Goal: Task Accomplishment & Management: Use online tool/utility

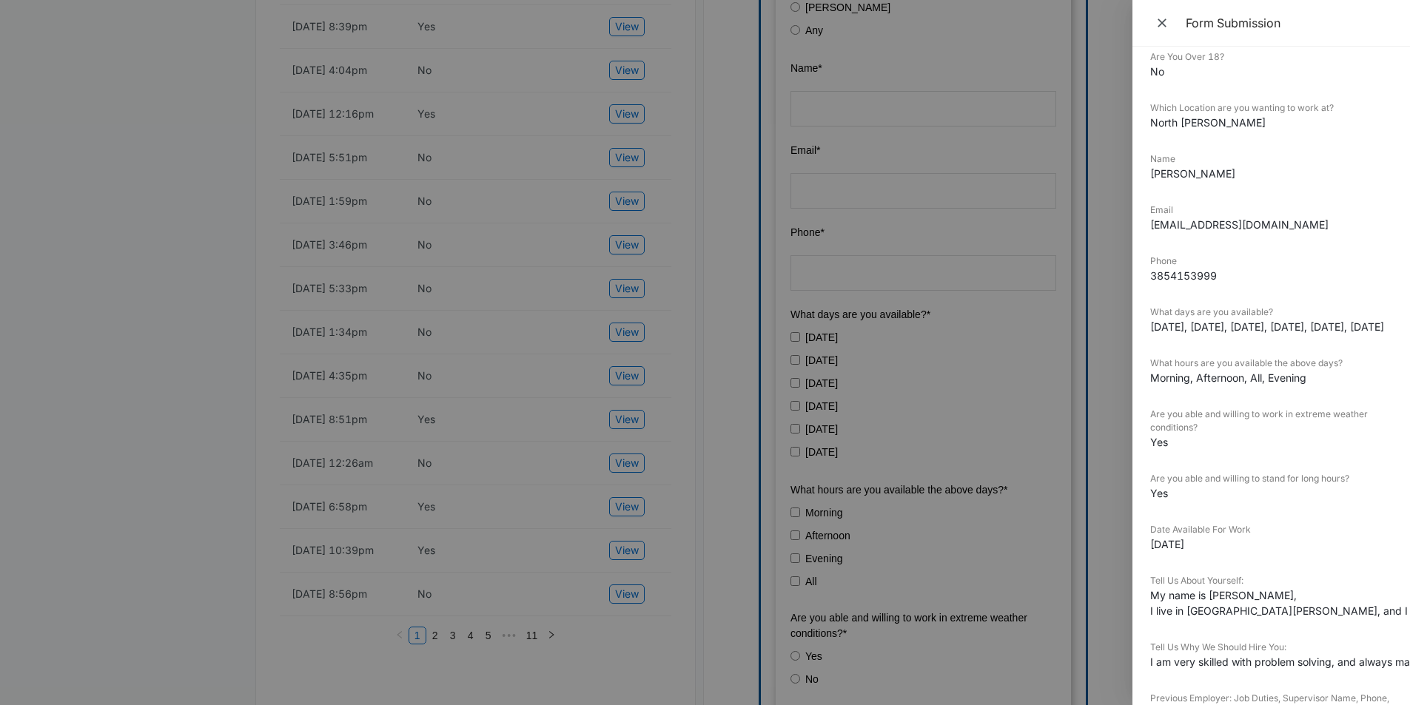
scroll to position [148, 0]
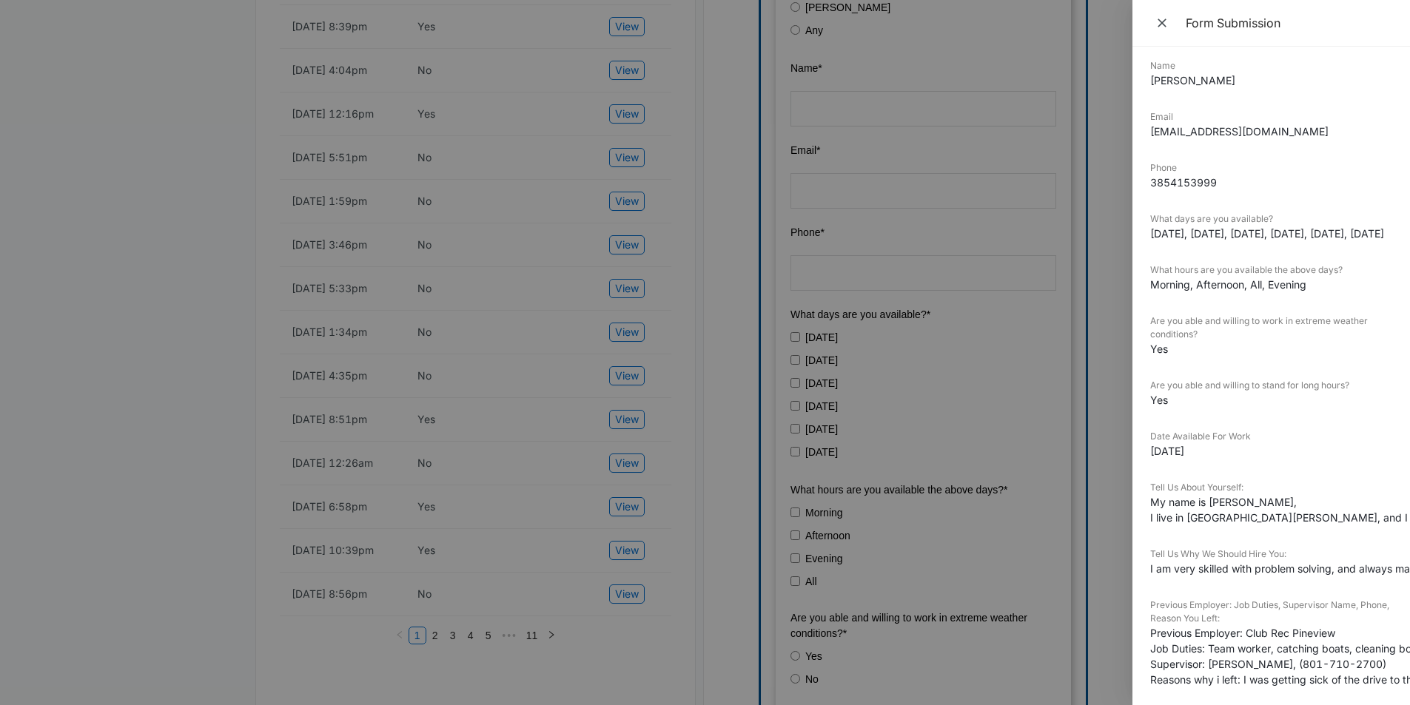
click at [1368, 532] on div "Tell Us About Yourself: My name is [PERSON_NAME], I live in [GEOGRAPHIC_DATA][P…" at bounding box center [1271, 508] width 242 height 55
click at [1385, 526] on div "Submitted On [DATE] 4:04pm Are You Over 18? No Which Location are you wanting t…" at bounding box center [1271, 376] width 278 height 659
click at [1161, 12] on button "Close" at bounding box center [1163, 23] width 27 height 22
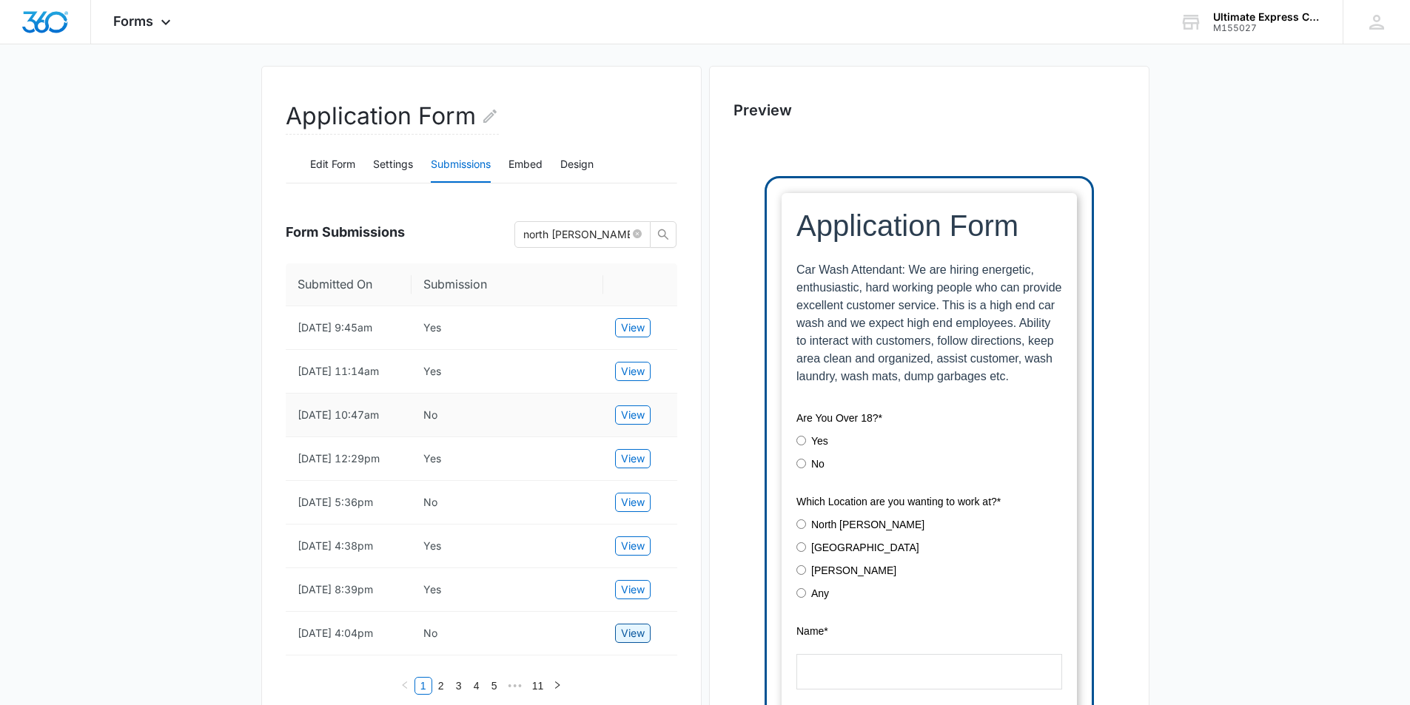
scroll to position [0, 0]
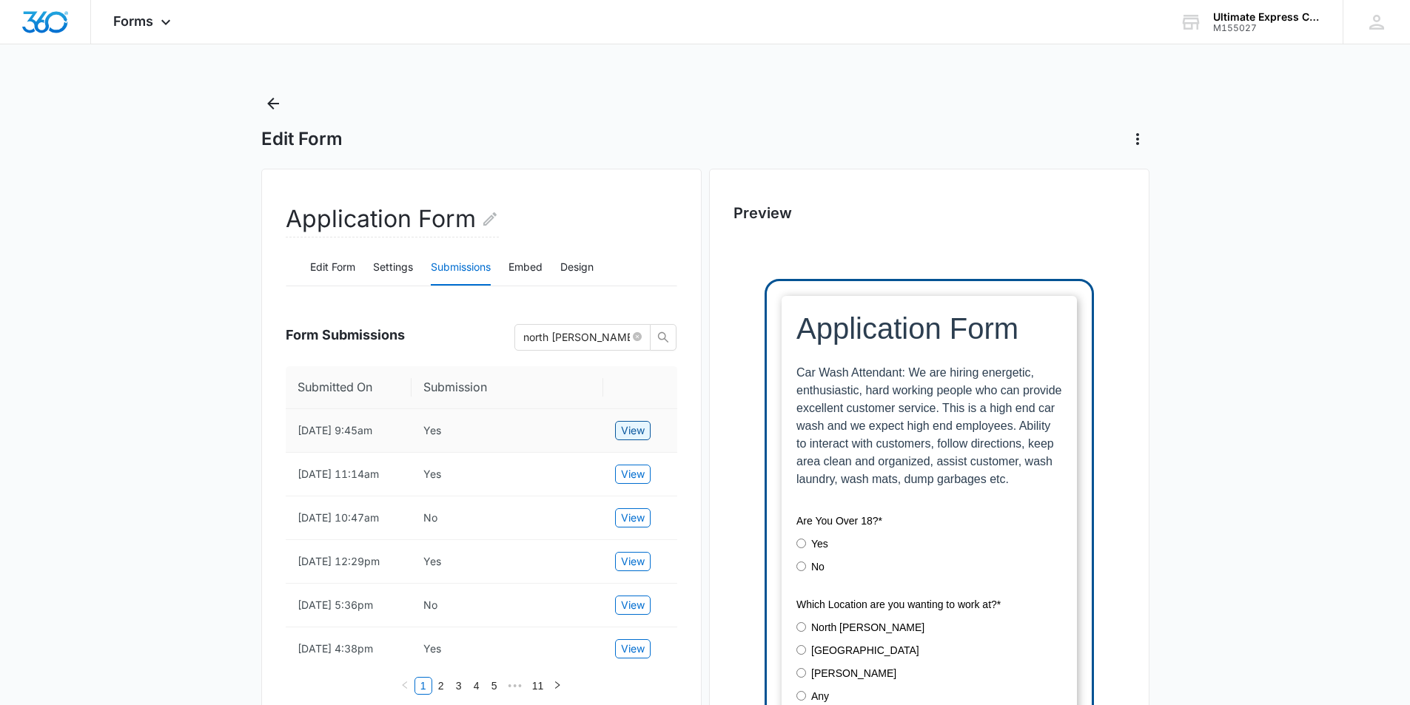
click at [640, 423] on span "View" at bounding box center [633, 431] width 24 height 16
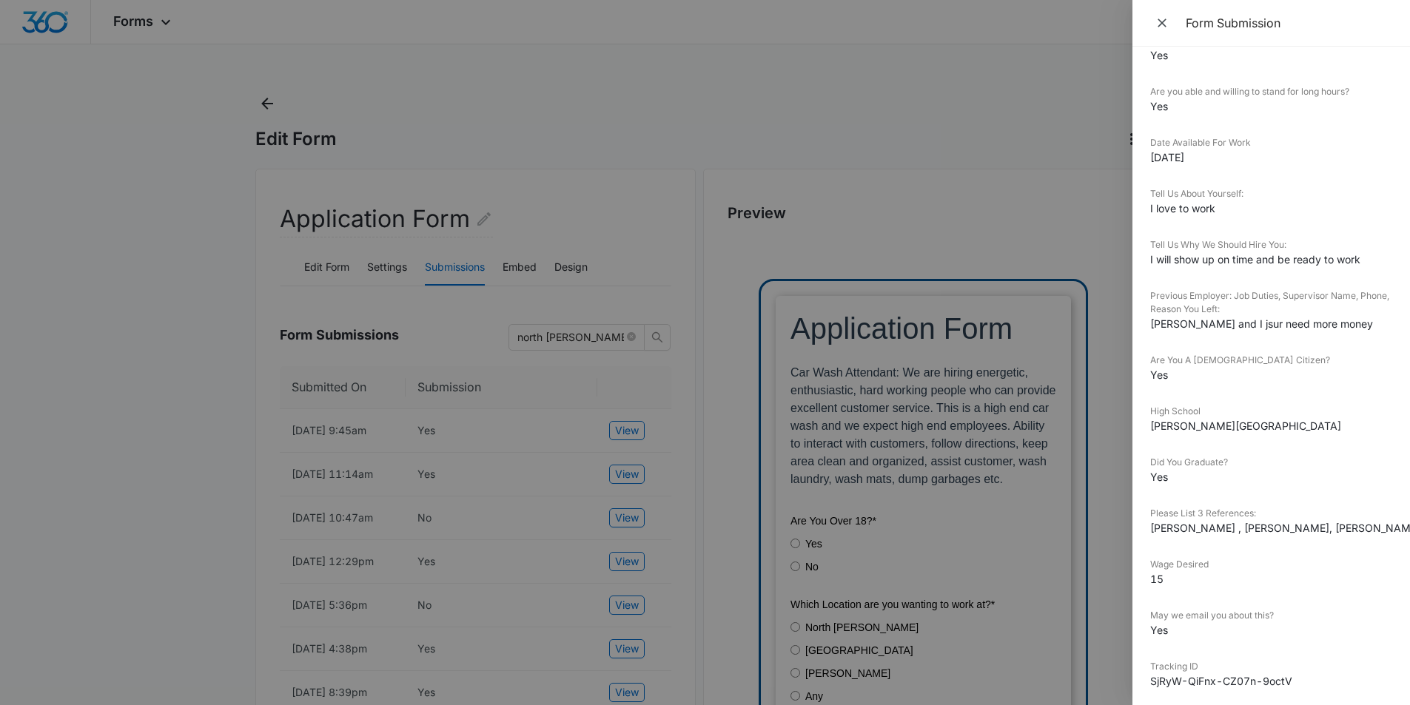
scroll to position [444, 0]
click at [702, 416] on div at bounding box center [705, 352] width 1410 height 705
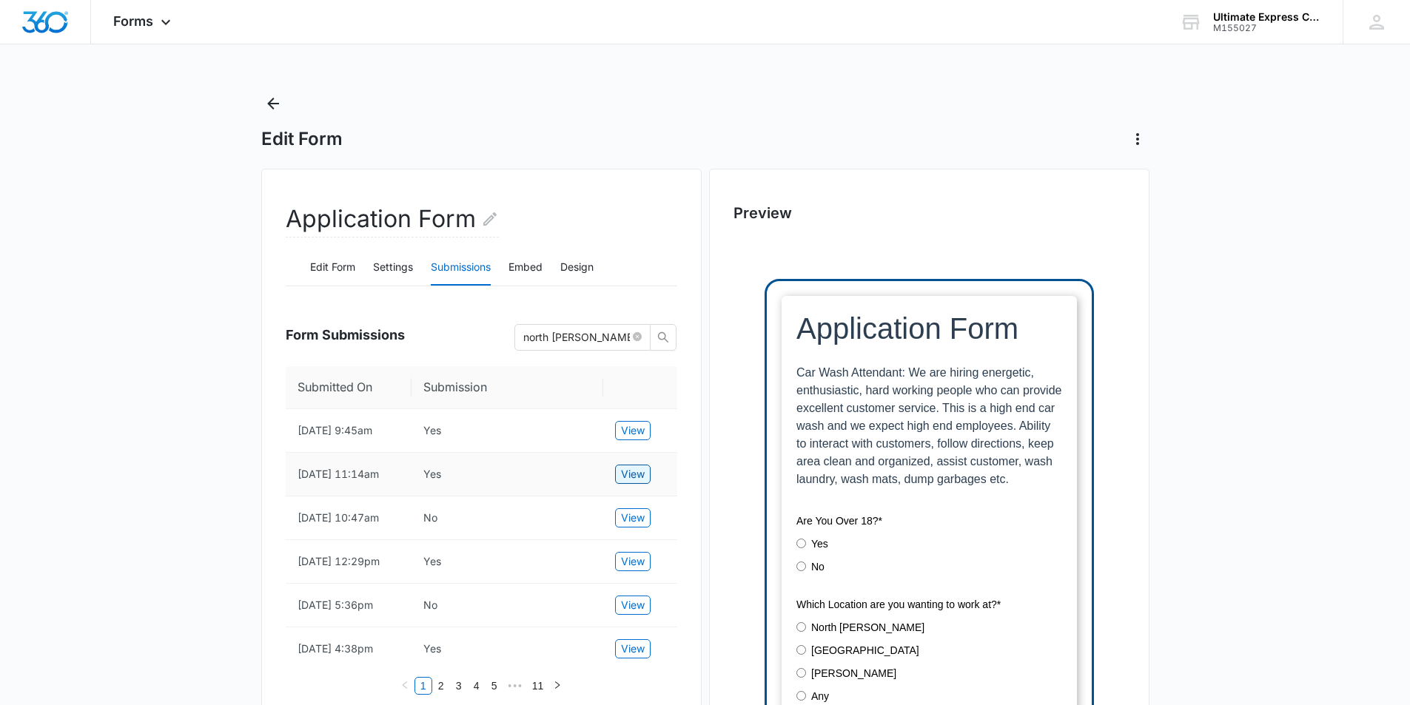
click at [634, 483] on span "View" at bounding box center [633, 474] width 24 height 16
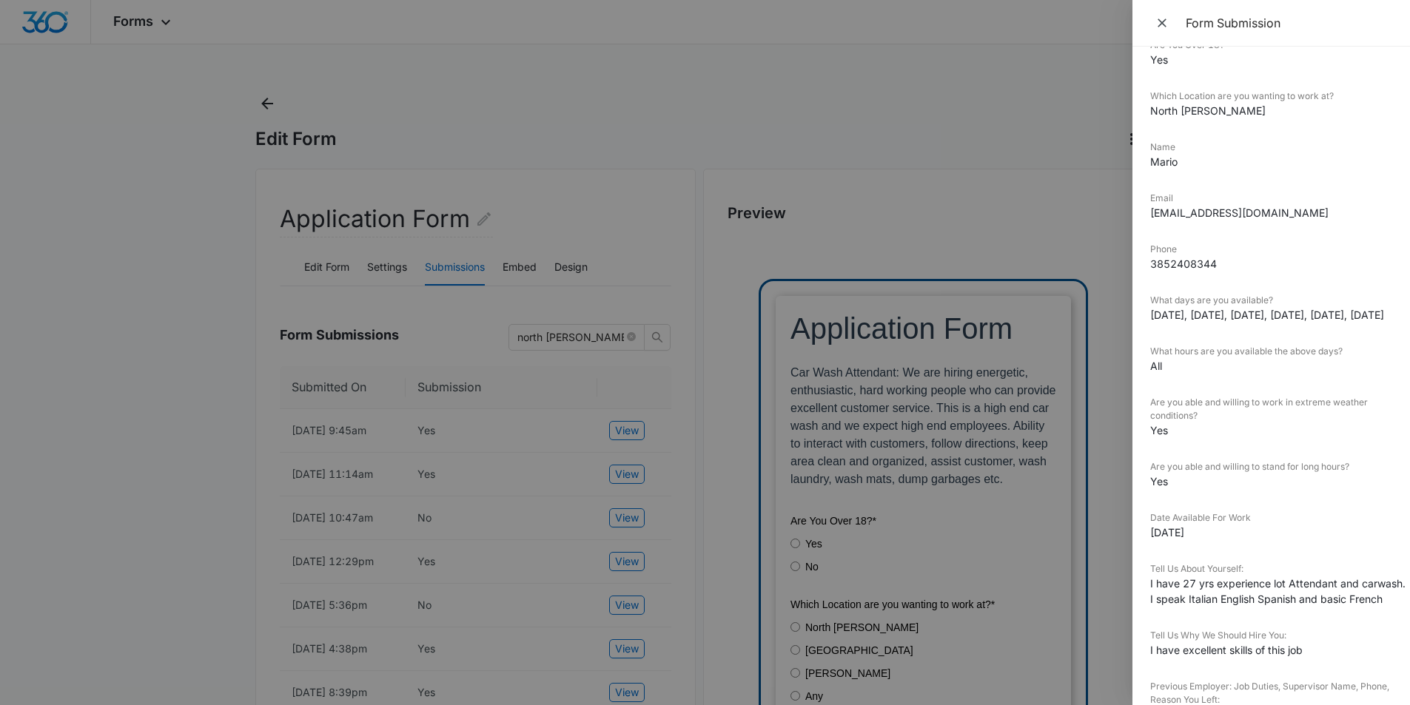
scroll to position [0, 0]
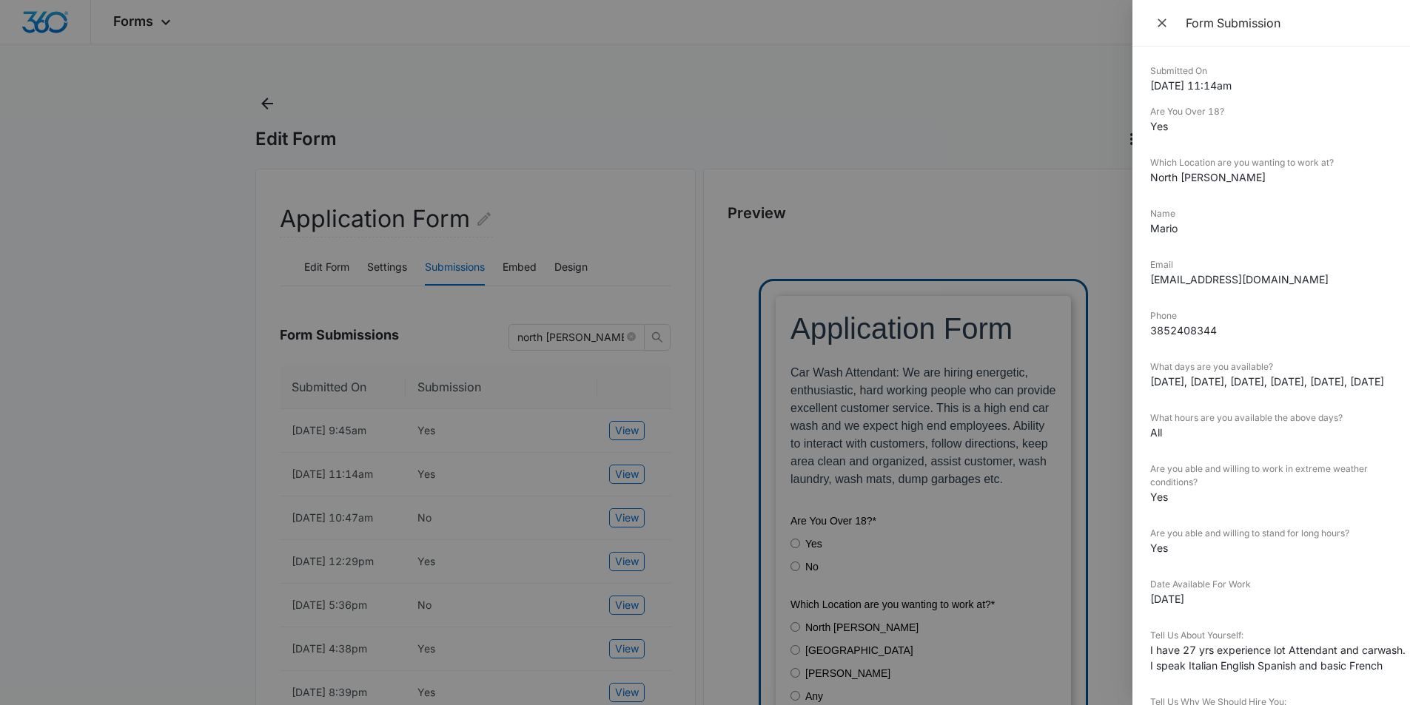
click at [636, 537] on div at bounding box center [705, 352] width 1410 height 705
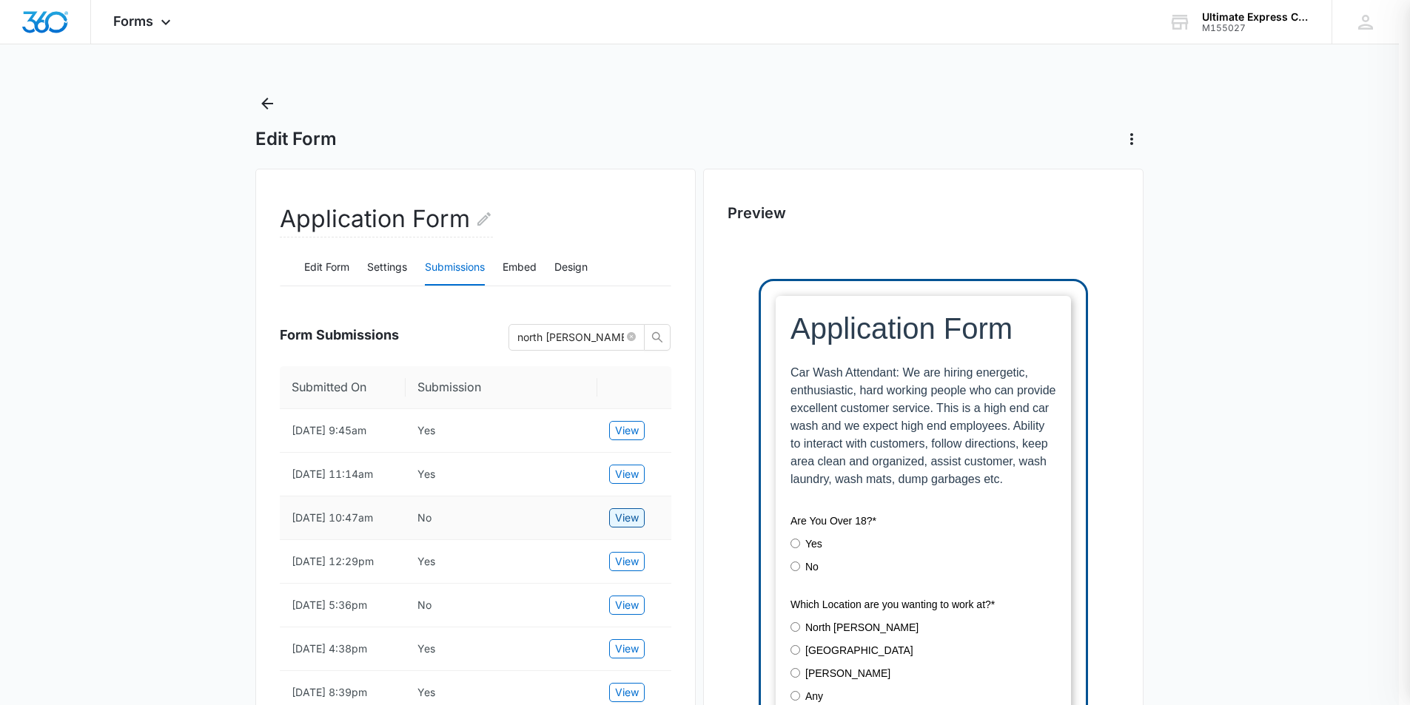
click at [635, 526] on span "View" at bounding box center [627, 518] width 24 height 16
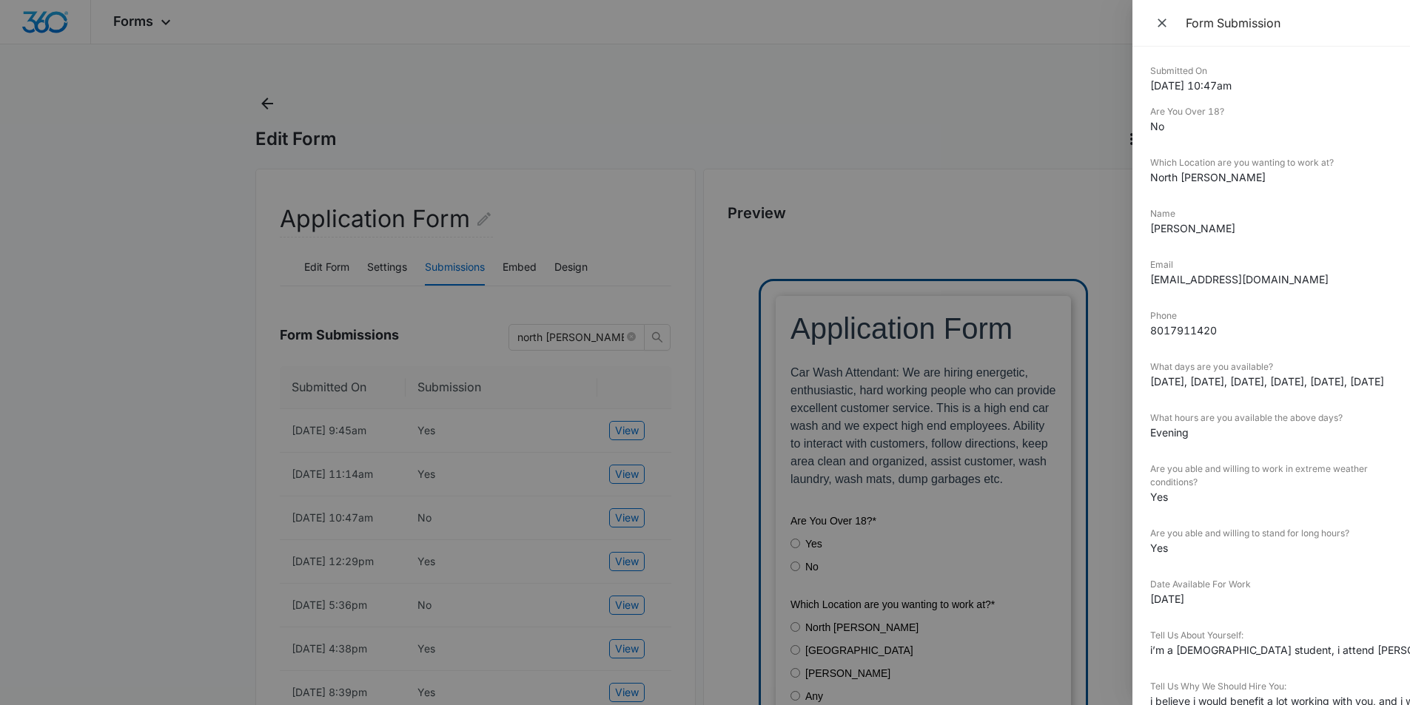
click at [745, 305] on div at bounding box center [705, 352] width 1410 height 705
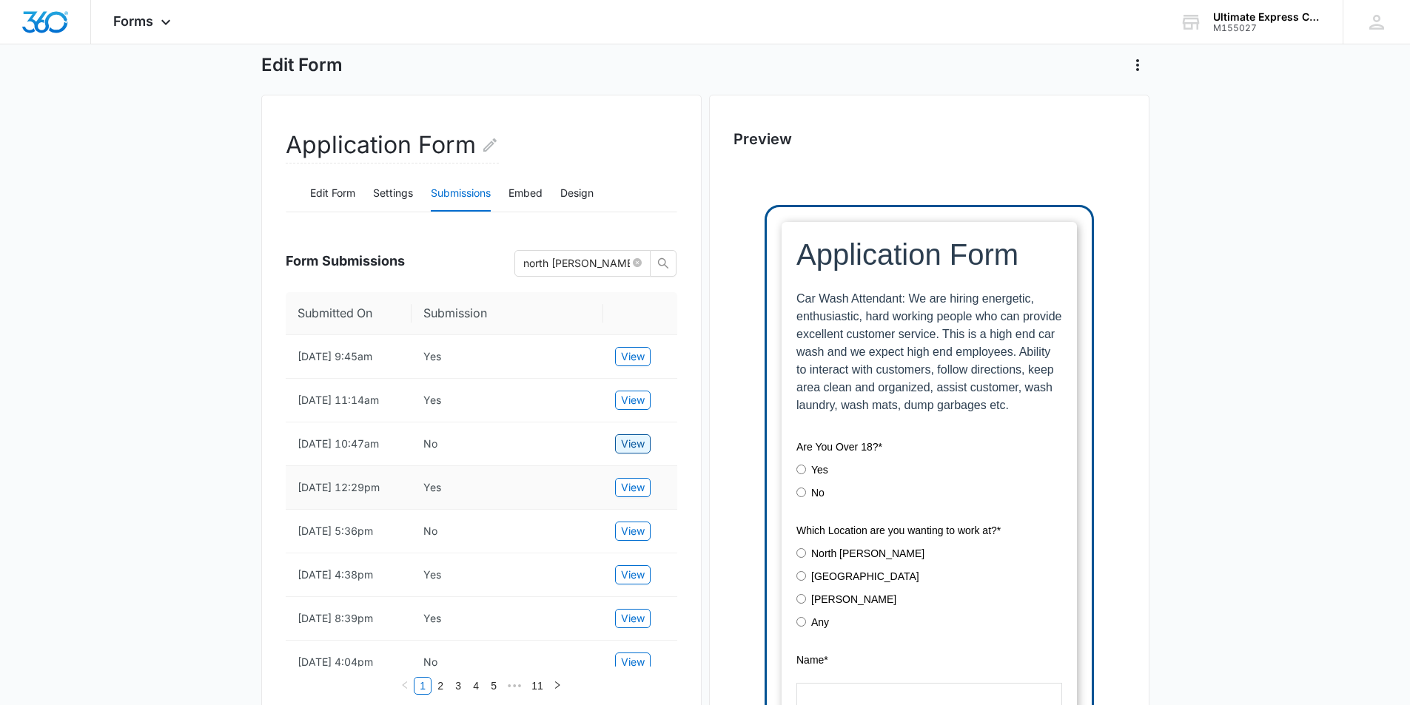
scroll to position [148, 0]
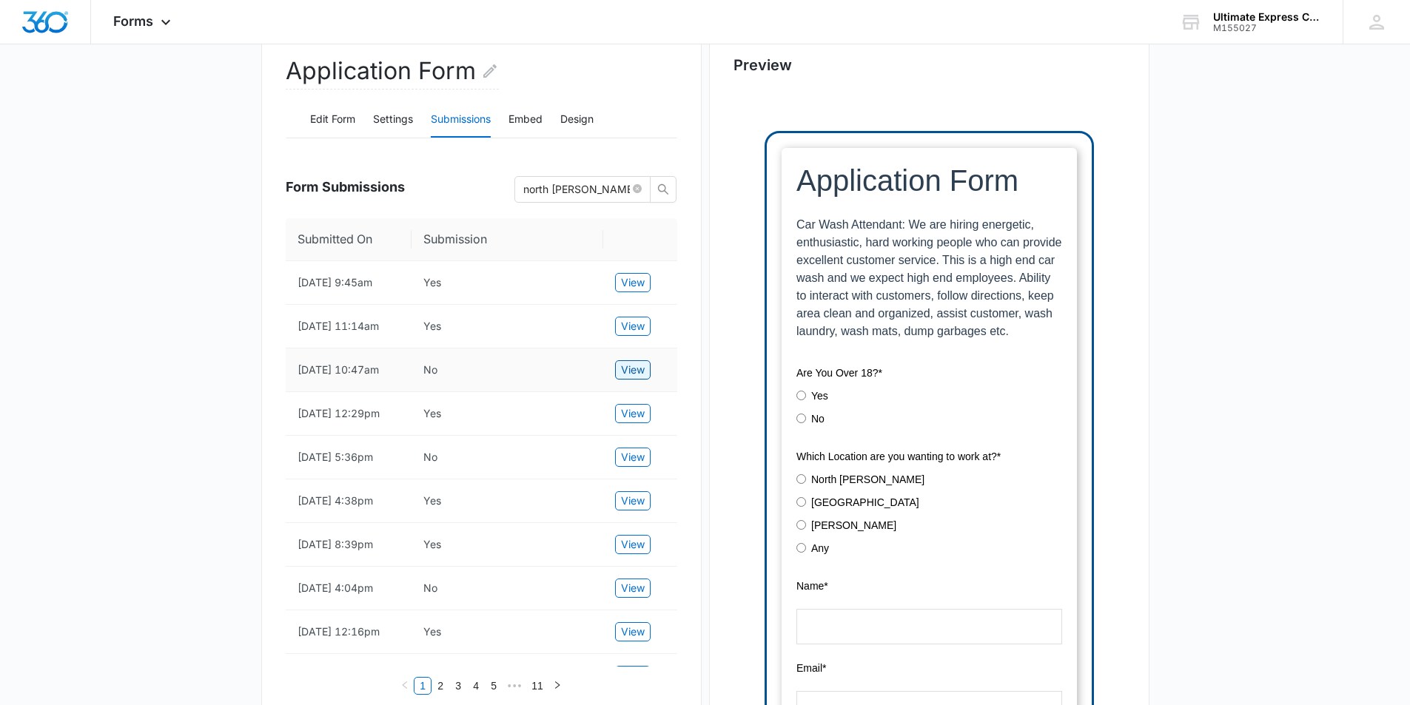
click at [640, 378] on span "View" at bounding box center [633, 370] width 24 height 16
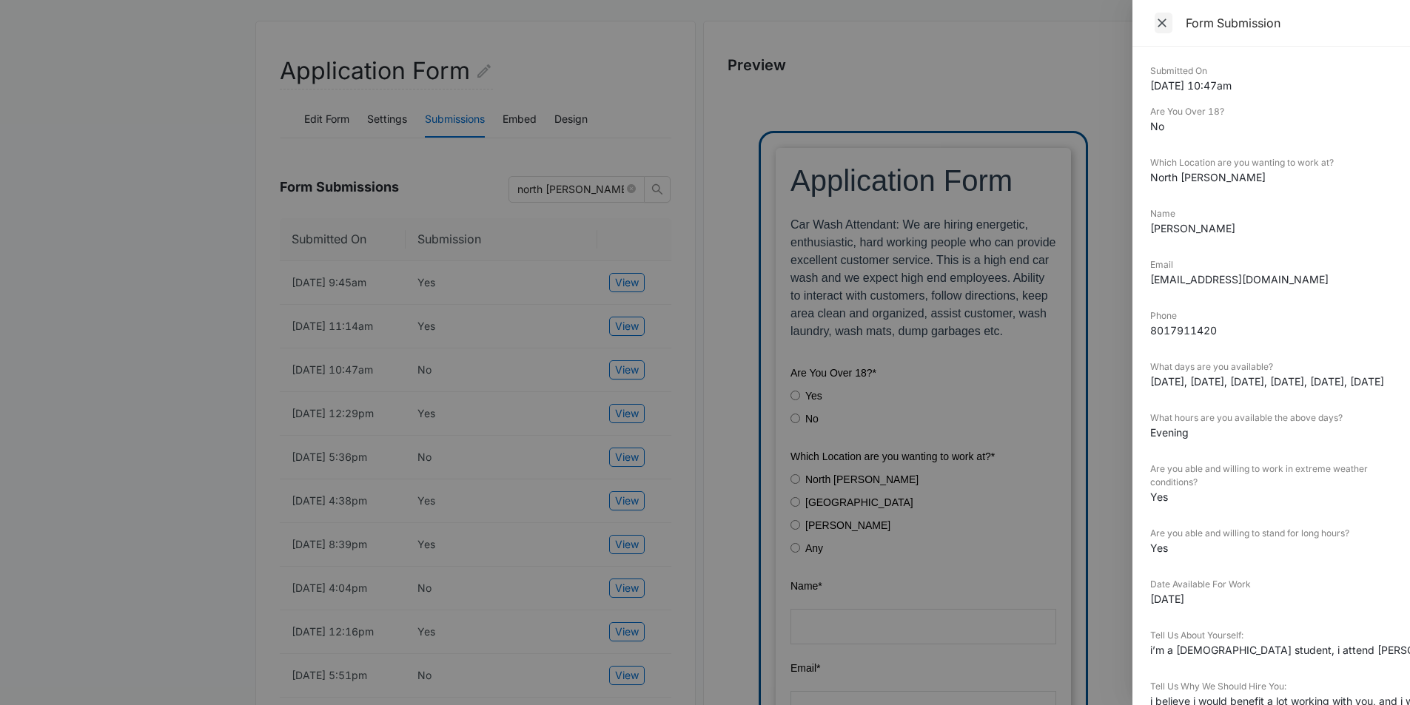
click at [1160, 23] on icon "Close" at bounding box center [1162, 23] width 15 height 15
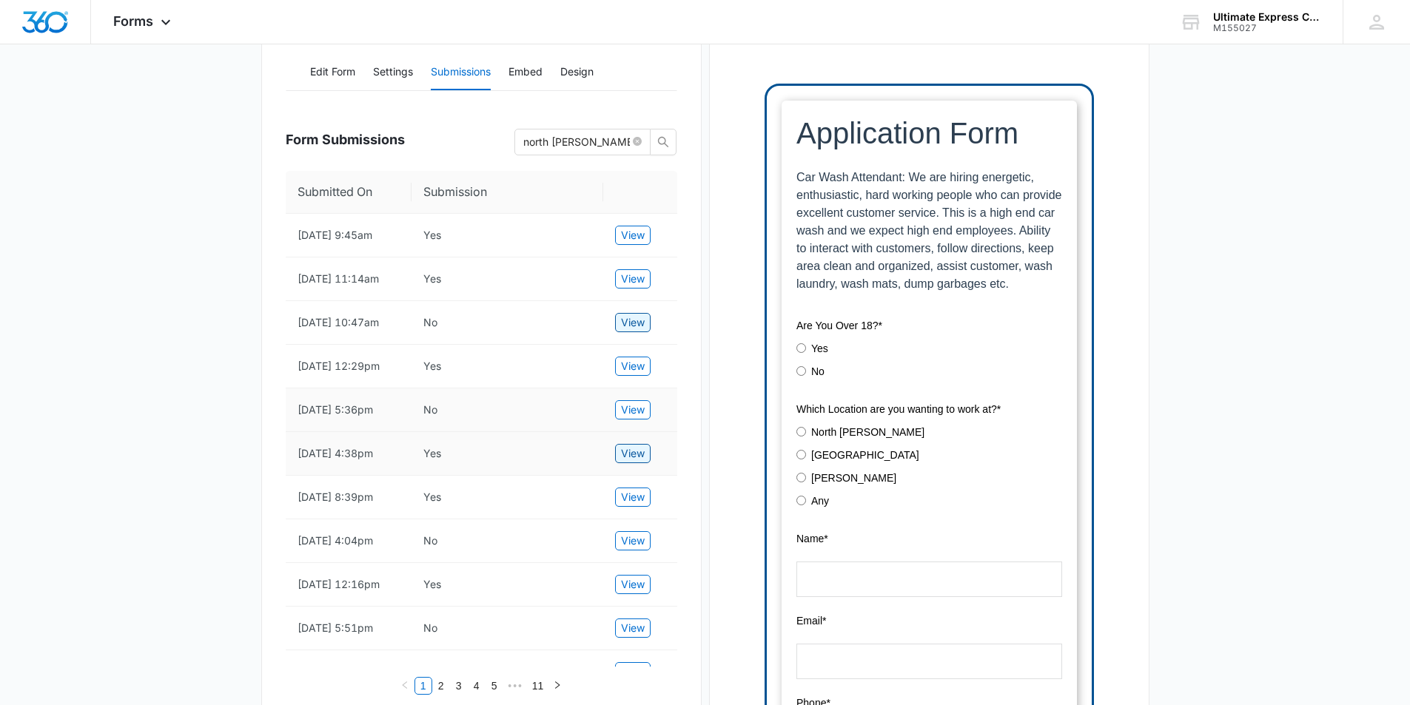
scroll to position [222, 0]
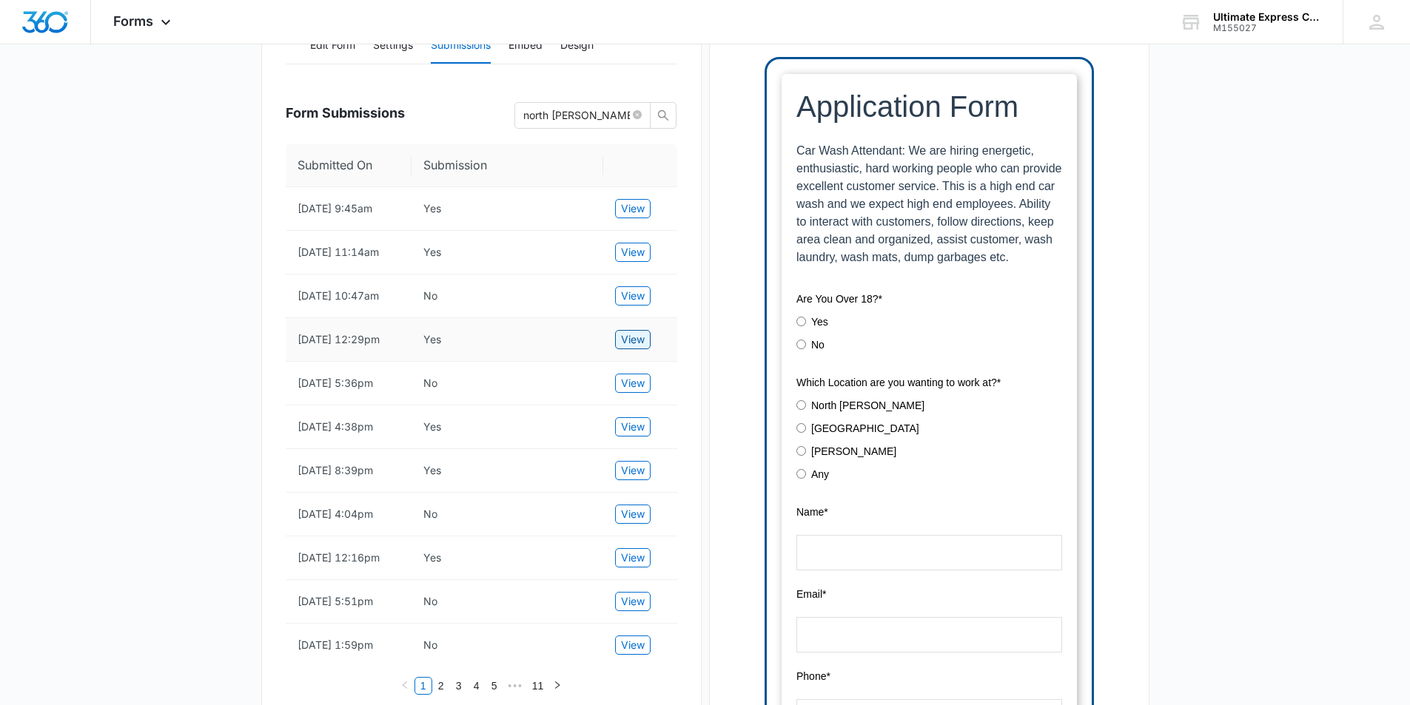
click at [634, 348] on span "View" at bounding box center [633, 340] width 24 height 16
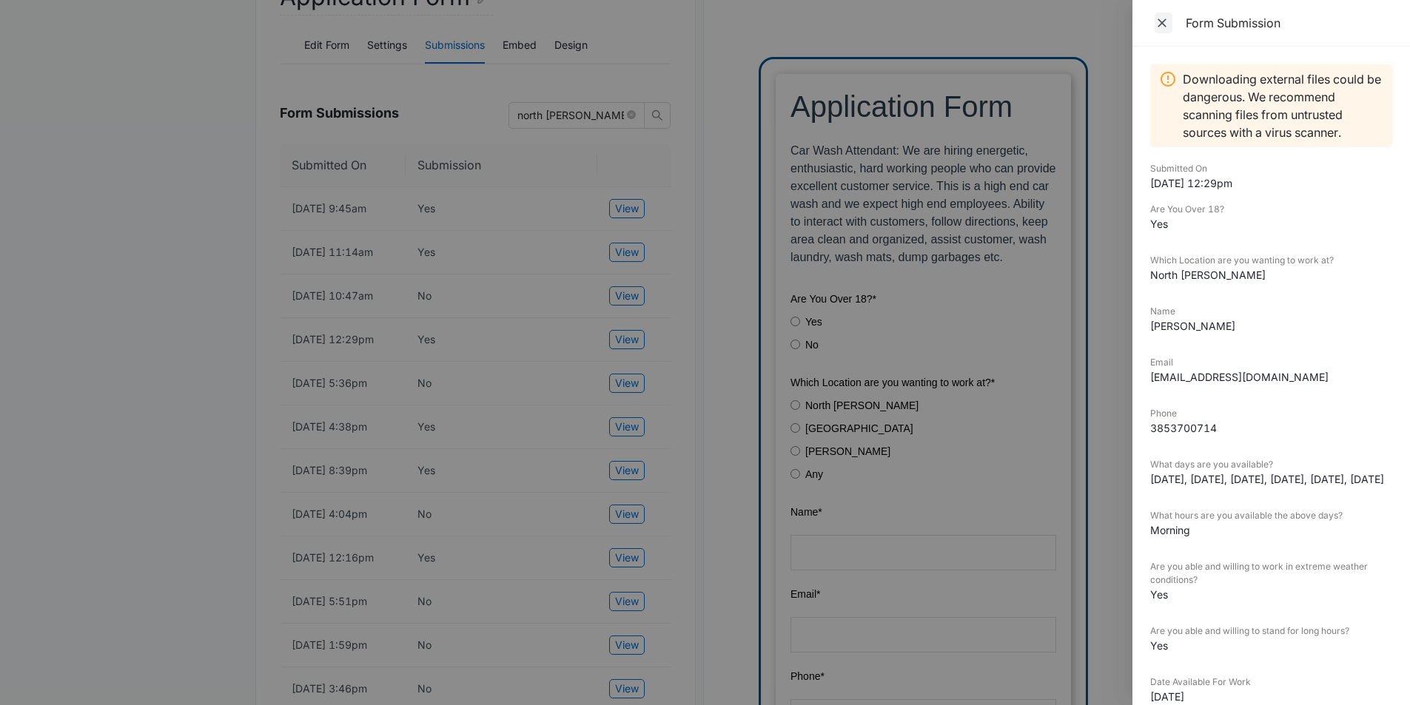
click at [1167, 27] on icon "Close" at bounding box center [1162, 23] width 15 height 15
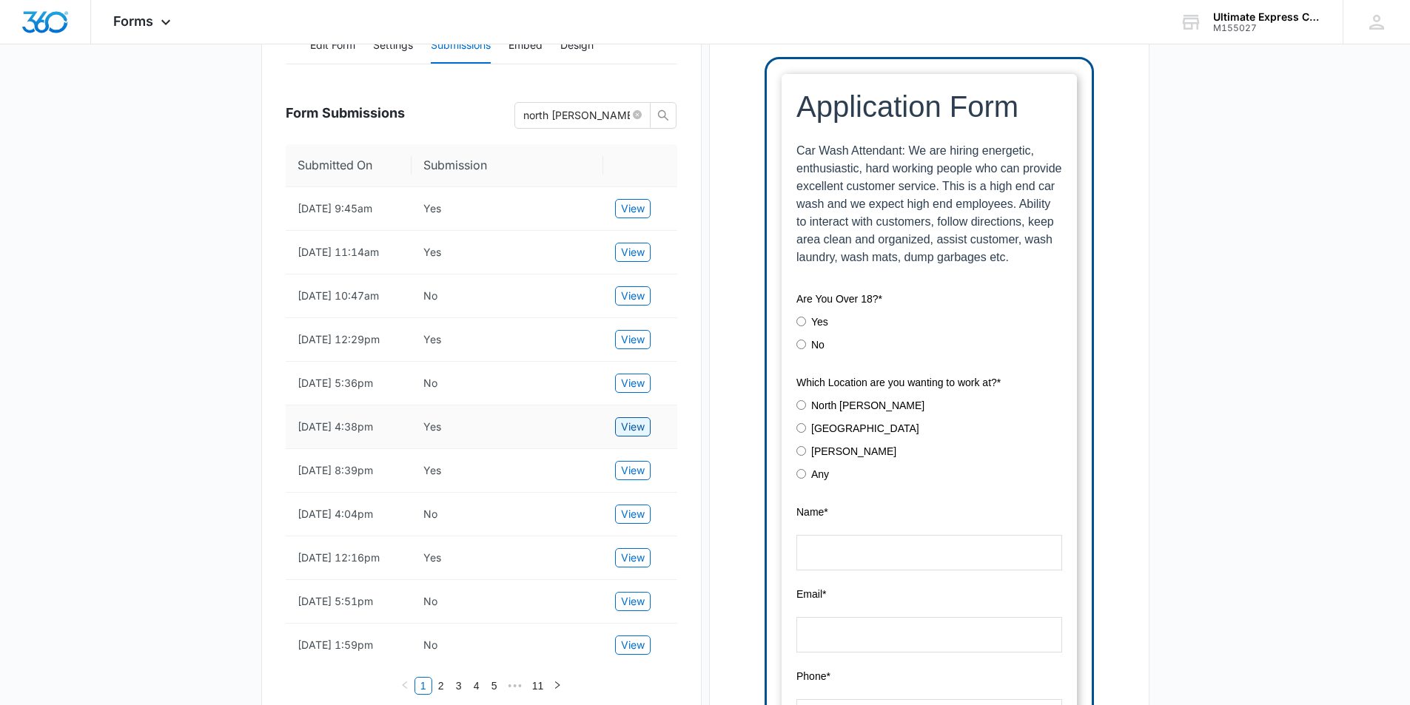
click at [643, 435] on span "View" at bounding box center [633, 427] width 24 height 16
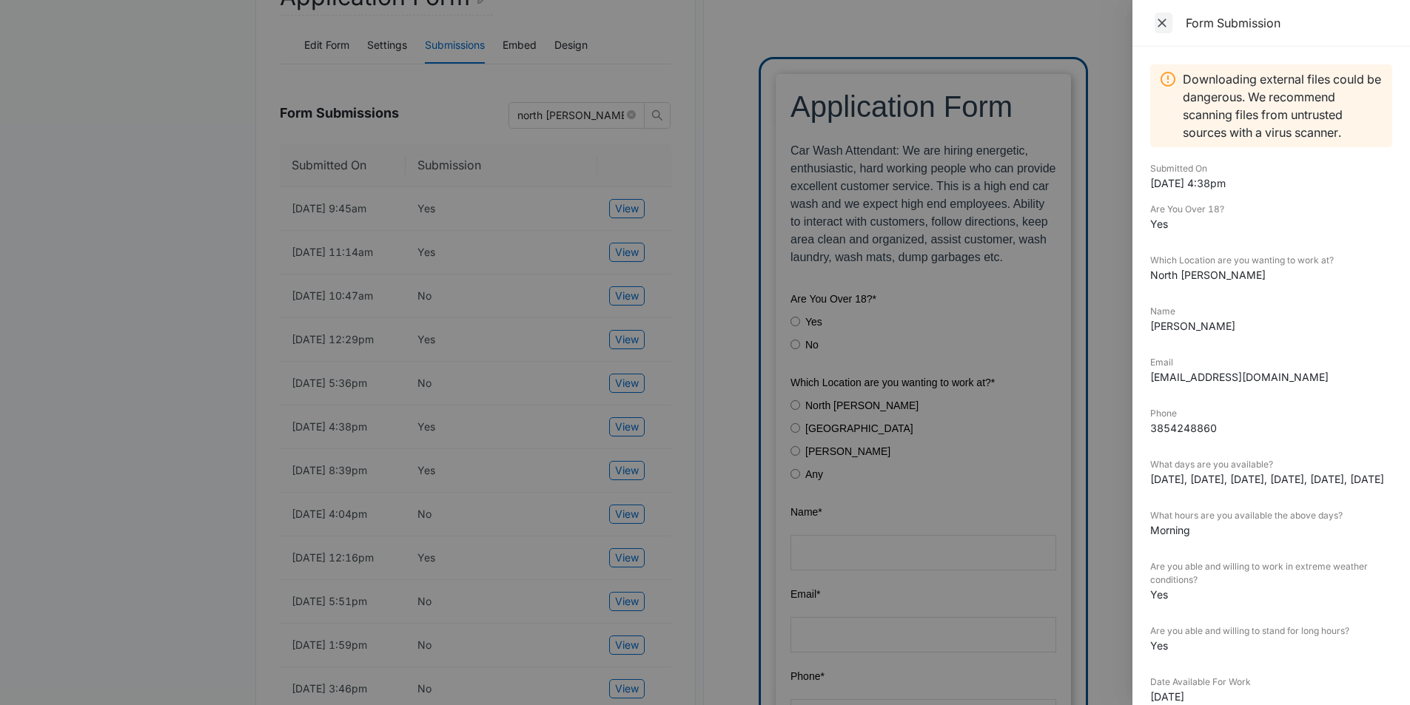
click at [1162, 20] on icon "Close" at bounding box center [1162, 23] width 15 height 15
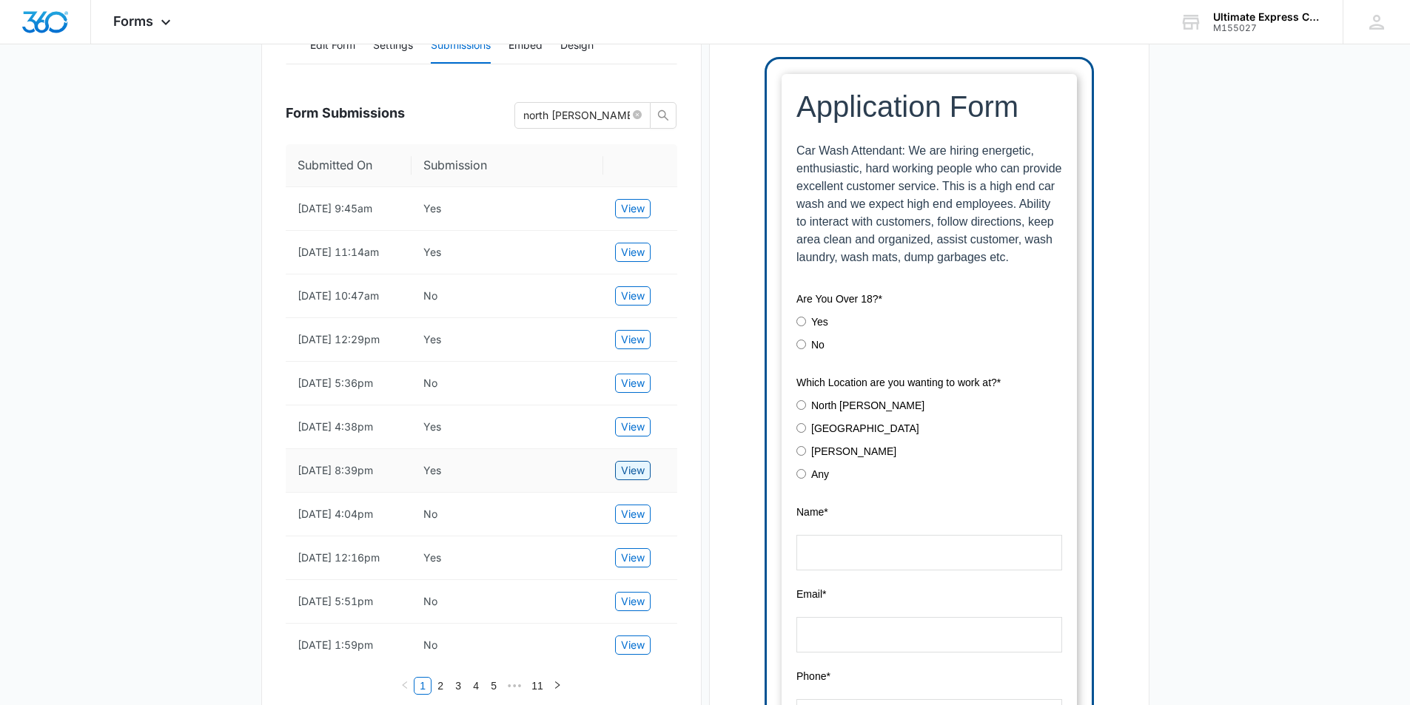
click at [640, 480] on button "View" at bounding box center [633, 470] width 36 height 19
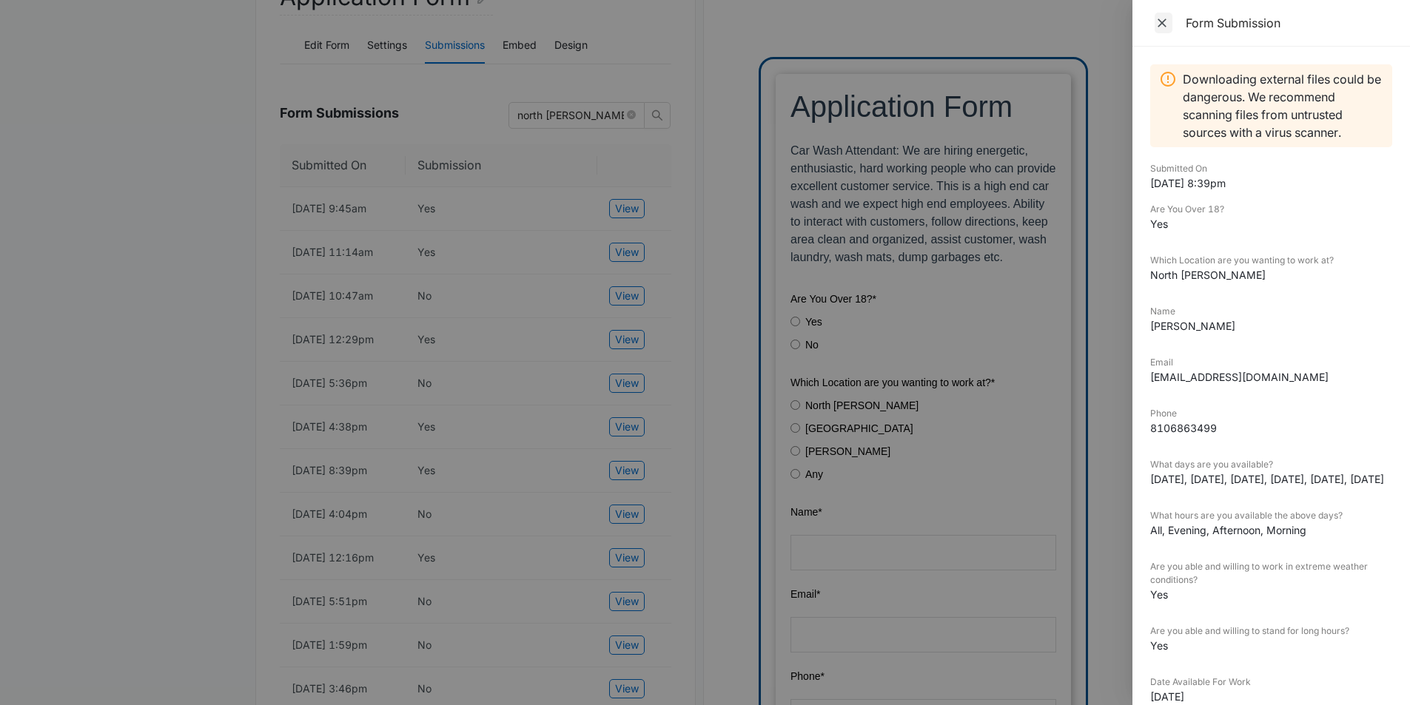
click at [1170, 21] on span "Close" at bounding box center [1164, 23] width 18 height 21
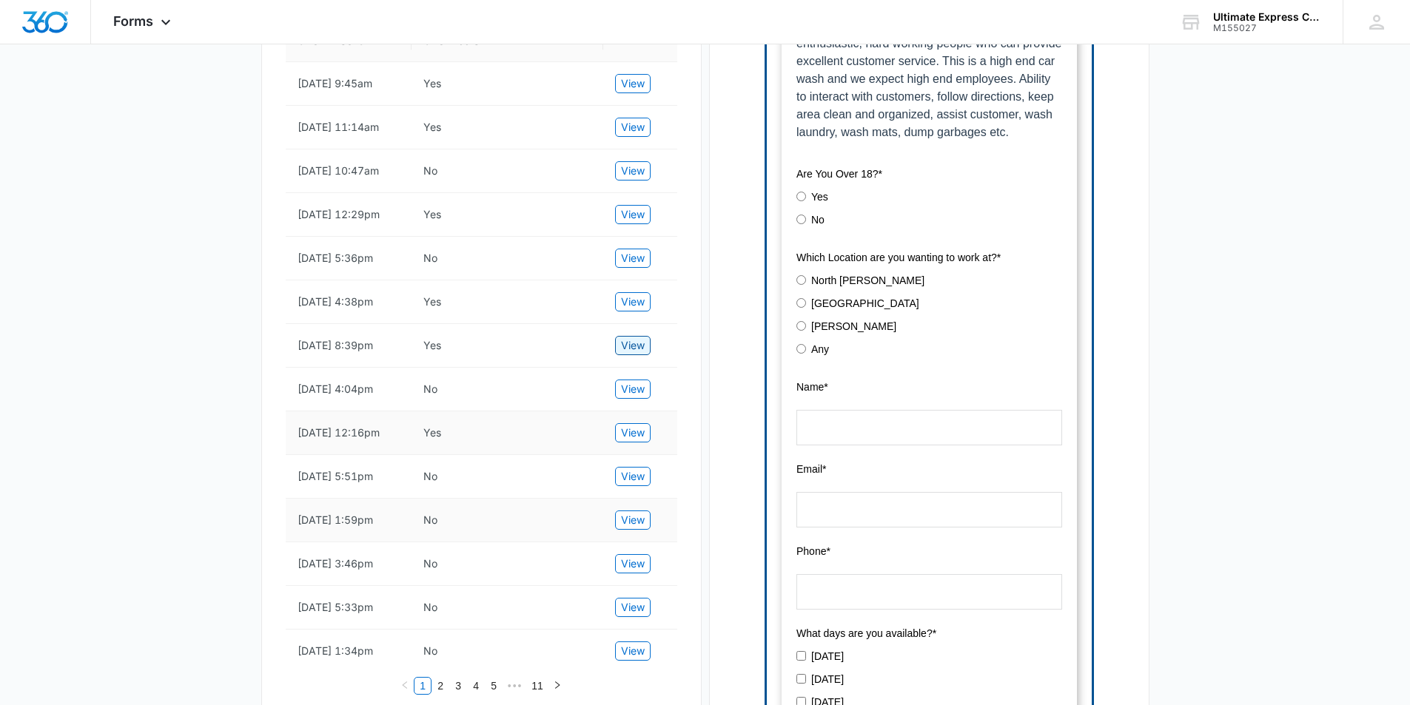
scroll to position [370, 0]
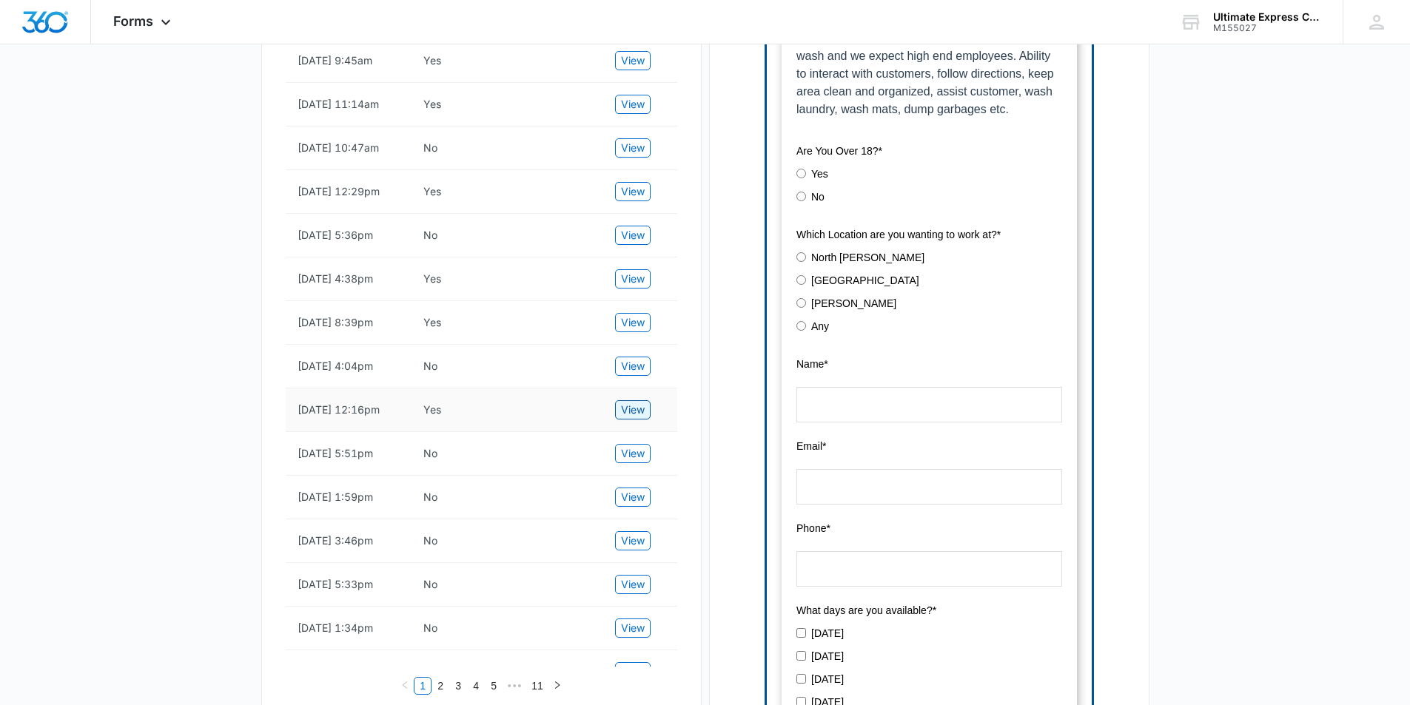
click at [633, 418] on span "View" at bounding box center [633, 410] width 24 height 16
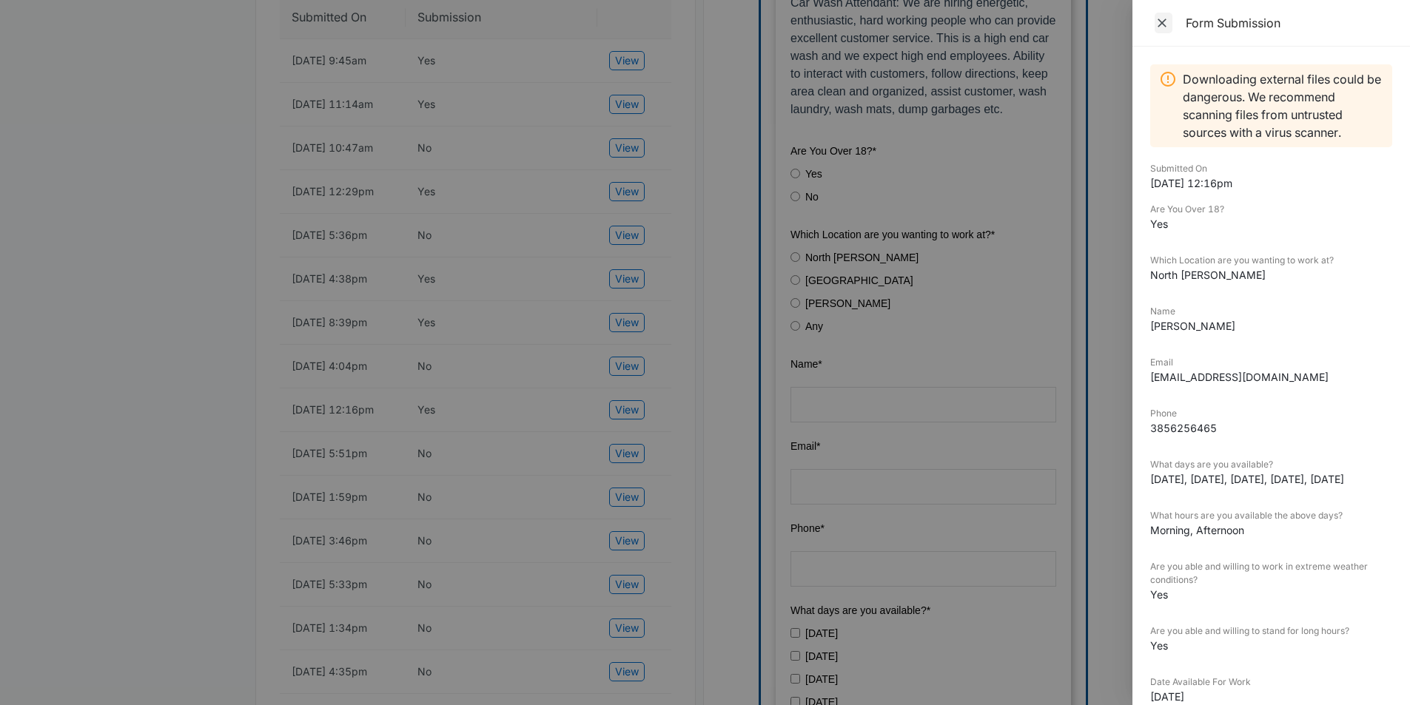
click at [1166, 24] on icon "Close" at bounding box center [1162, 23] width 15 height 15
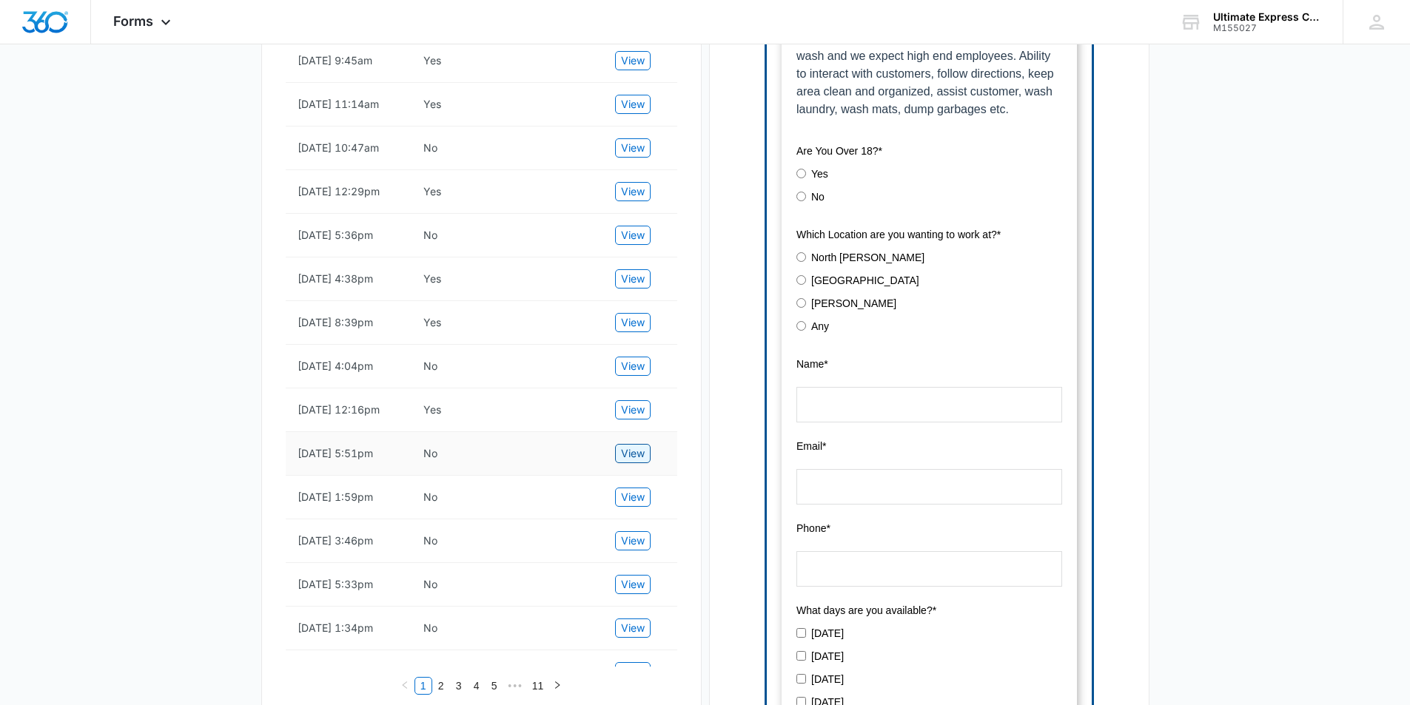
click at [635, 462] on span "View" at bounding box center [633, 454] width 24 height 16
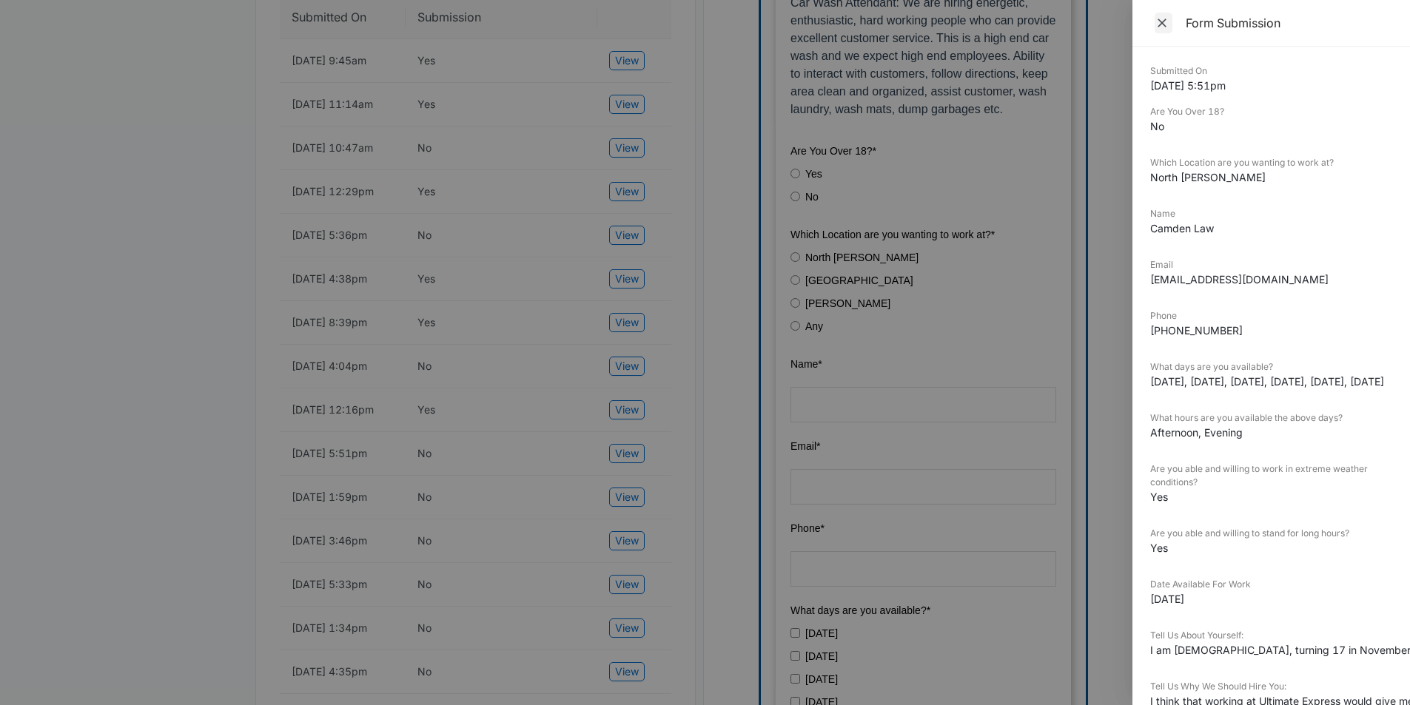
click at [1161, 19] on icon "Close" at bounding box center [1162, 23] width 15 height 15
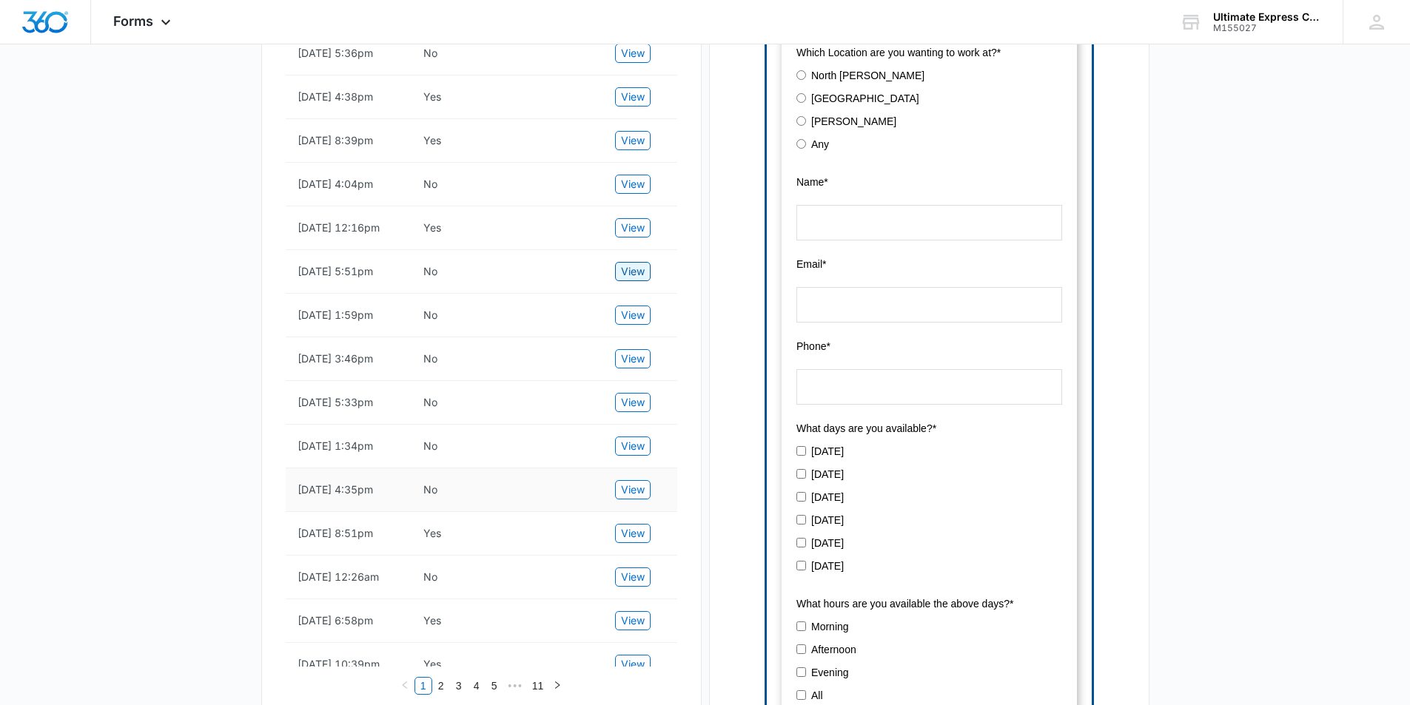
scroll to position [592, 0]
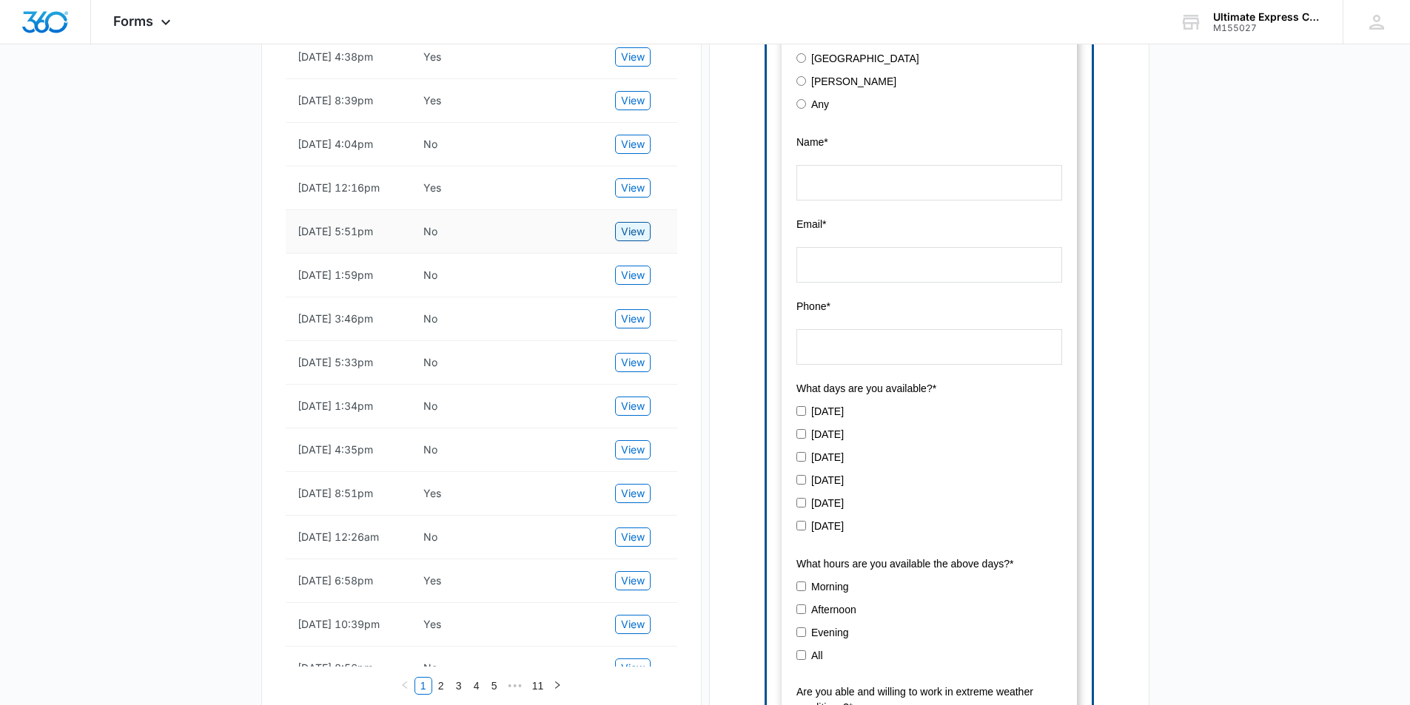
click at [629, 240] on span "View" at bounding box center [633, 232] width 24 height 16
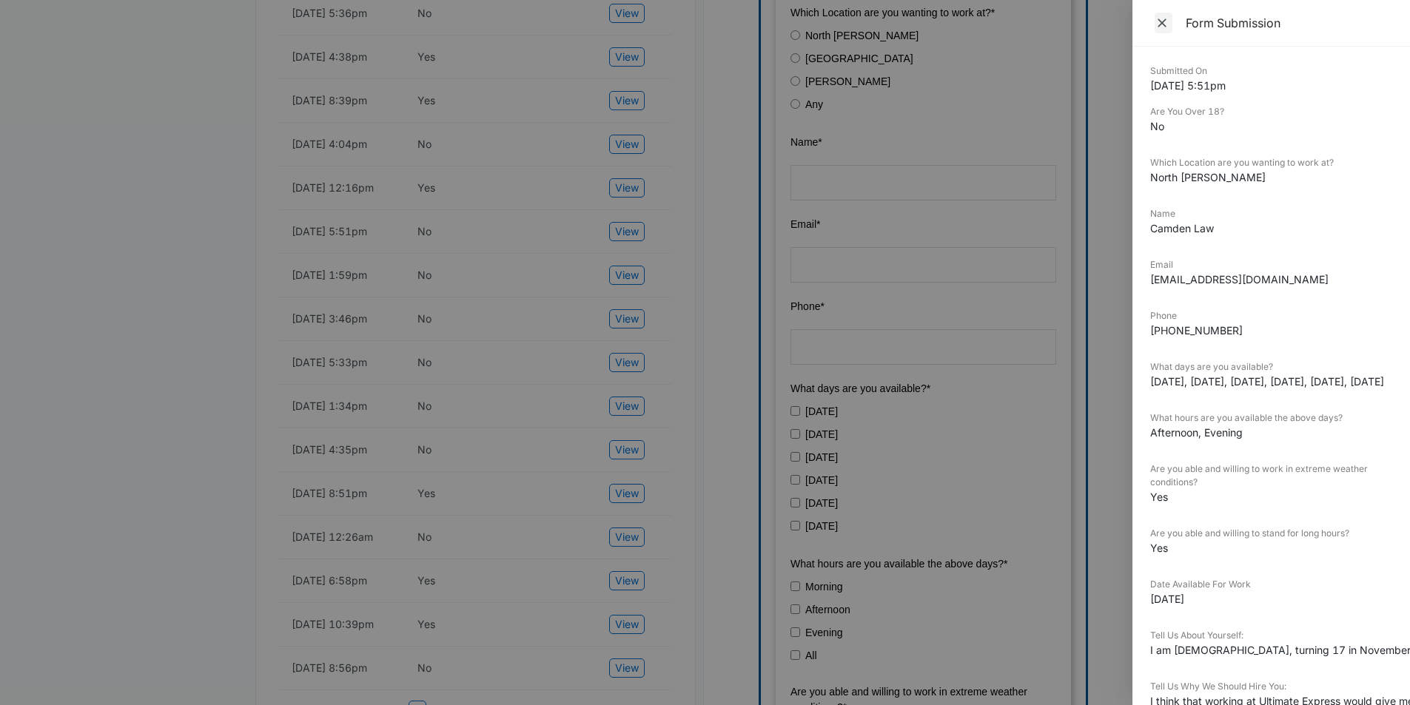
click at [1159, 24] on icon "Close" at bounding box center [1162, 23] width 15 height 15
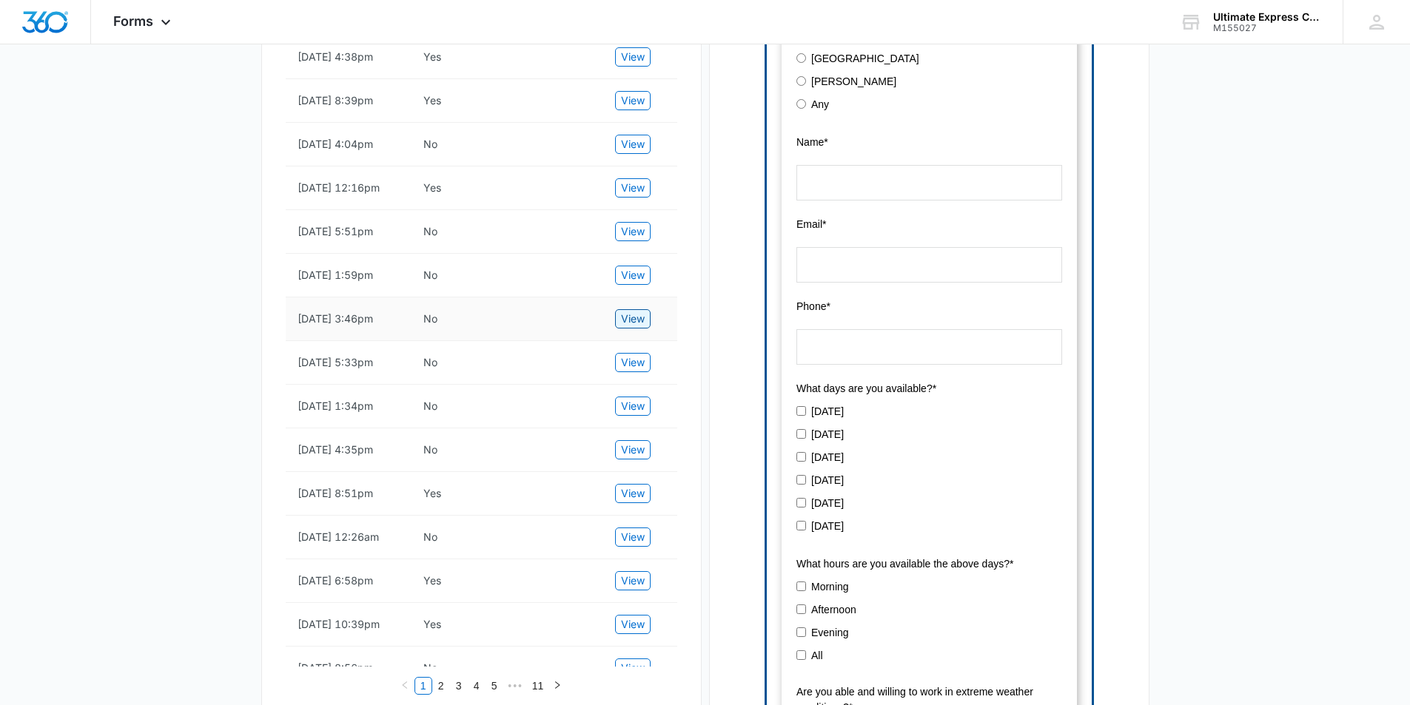
click at [631, 327] on span "View" at bounding box center [633, 319] width 24 height 16
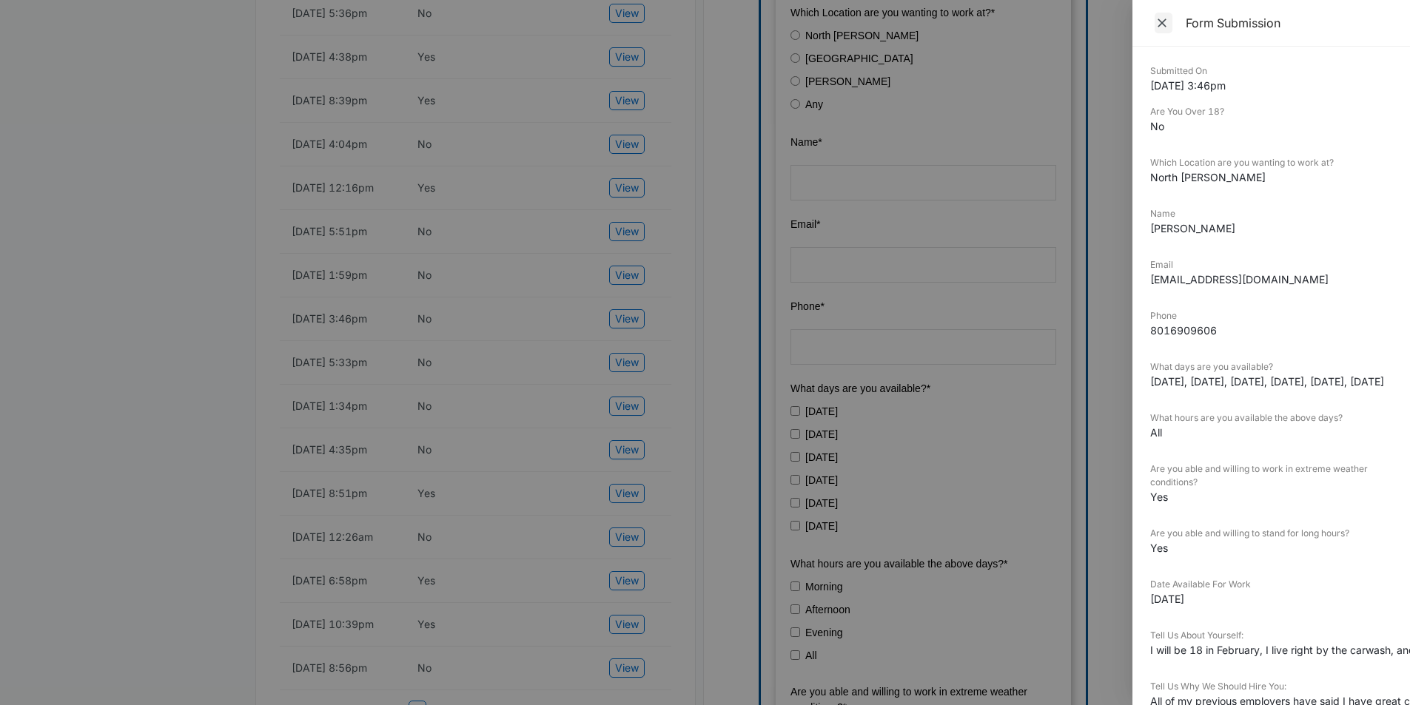
click at [1161, 21] on icon "Close" at bounding box center [1162, 23] width 9 height 9
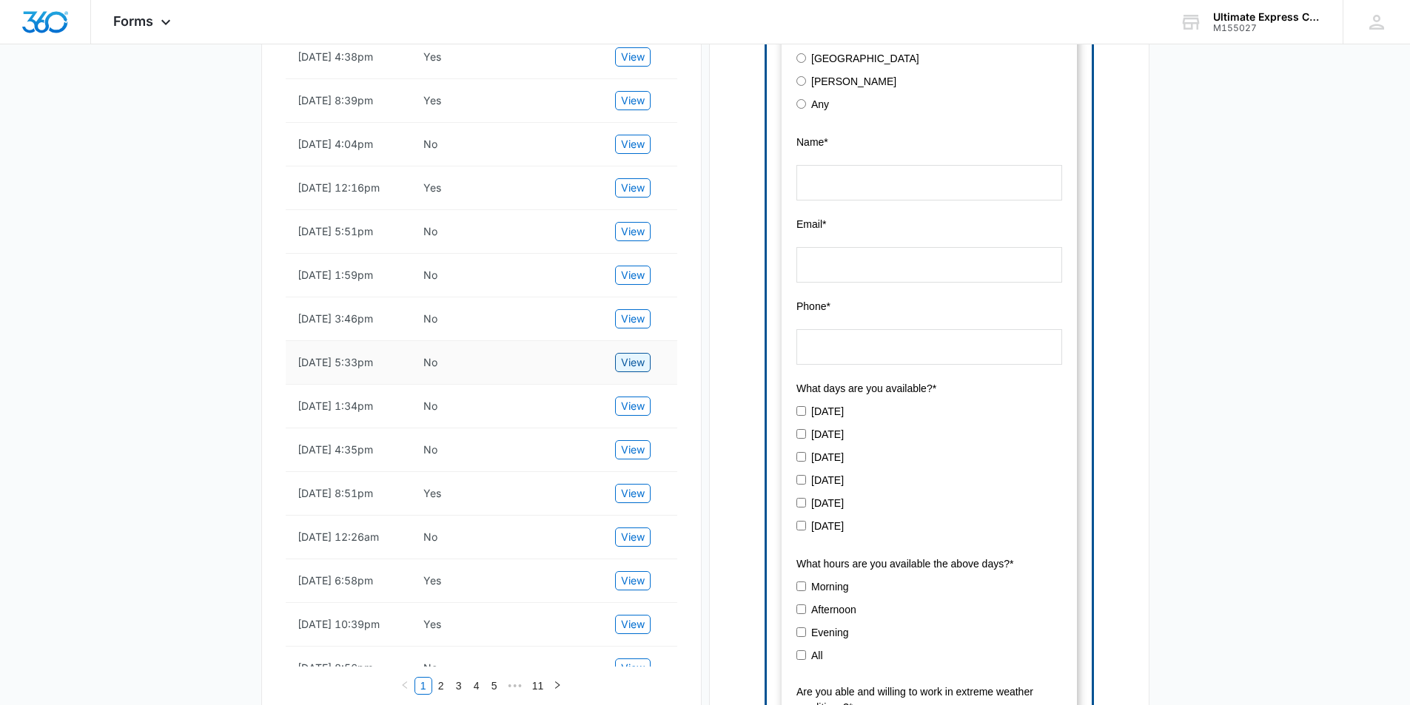
click at [642, 371] on span "View" at bounding box center [633, 363] width 24 height 16
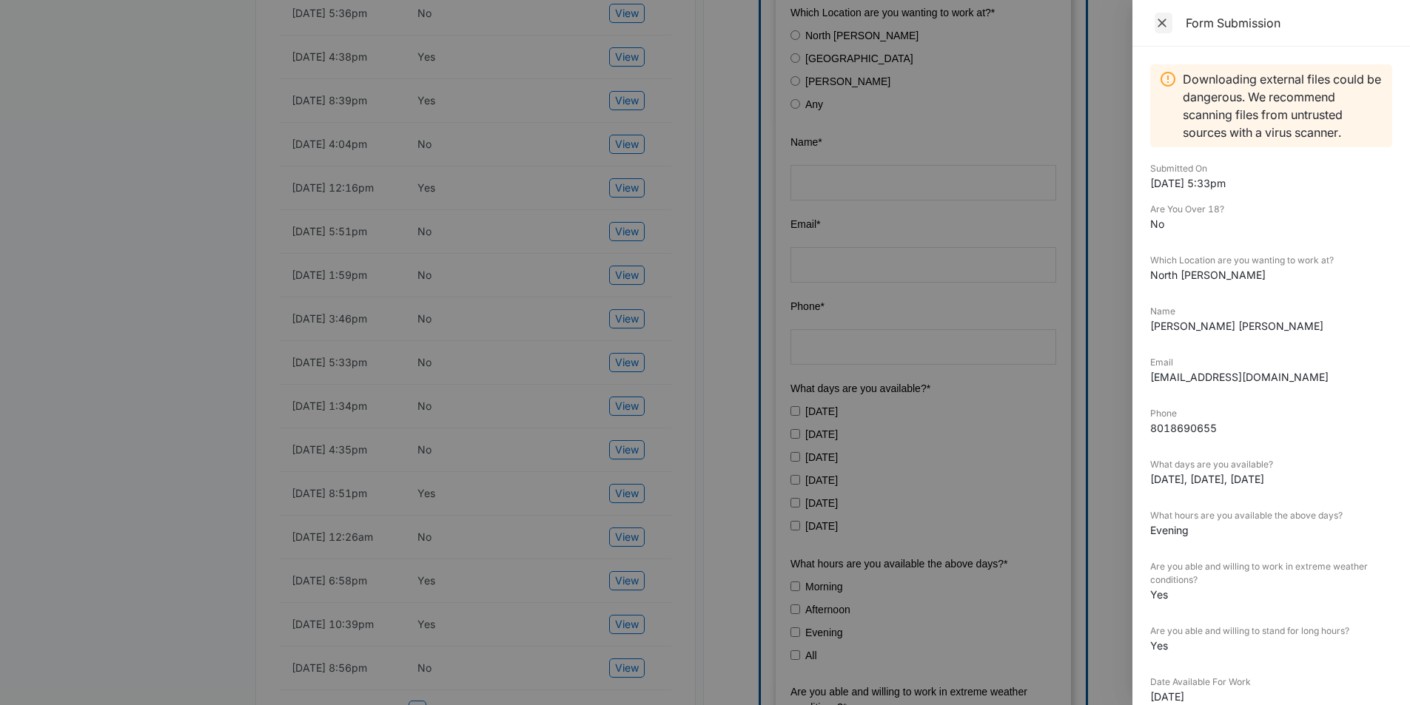
click at [1171, 32] on span "Close" at bounding box center [1164, 23] width 18 height 21
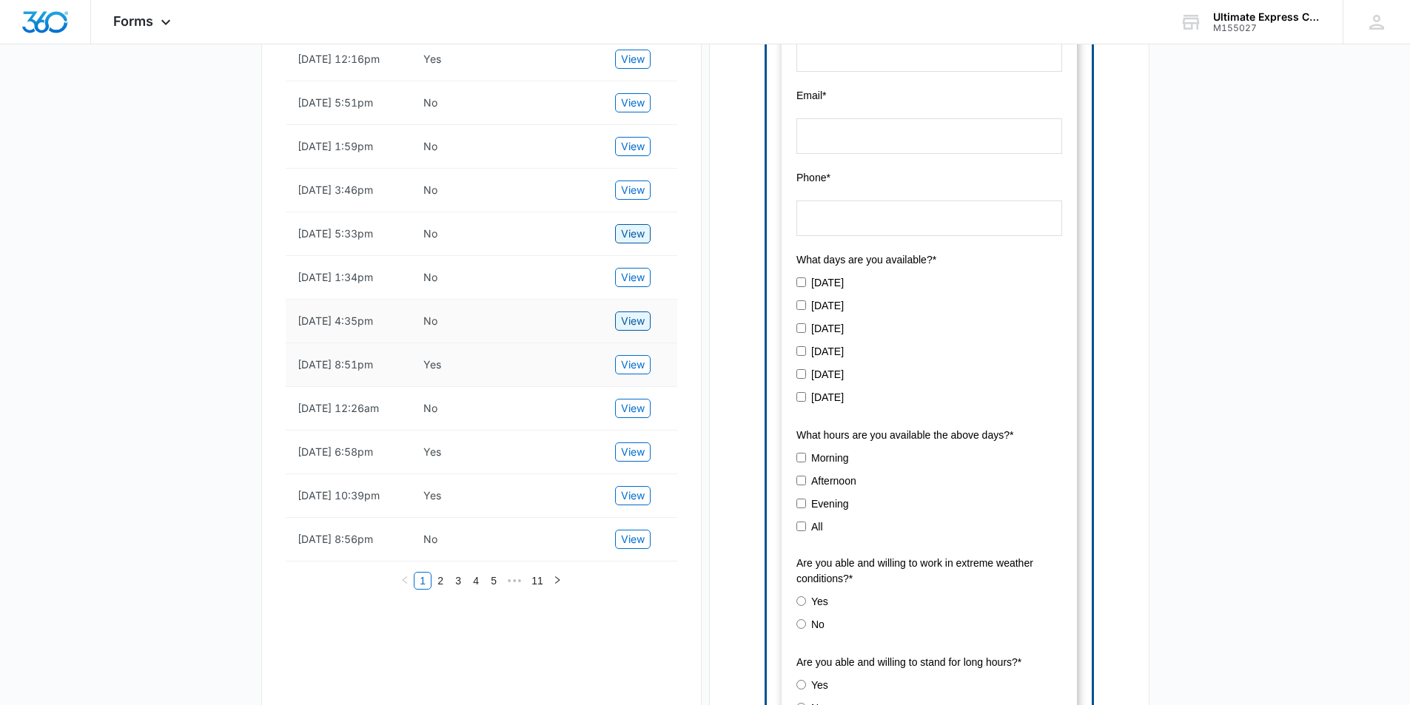
scroll to position [740, 0]
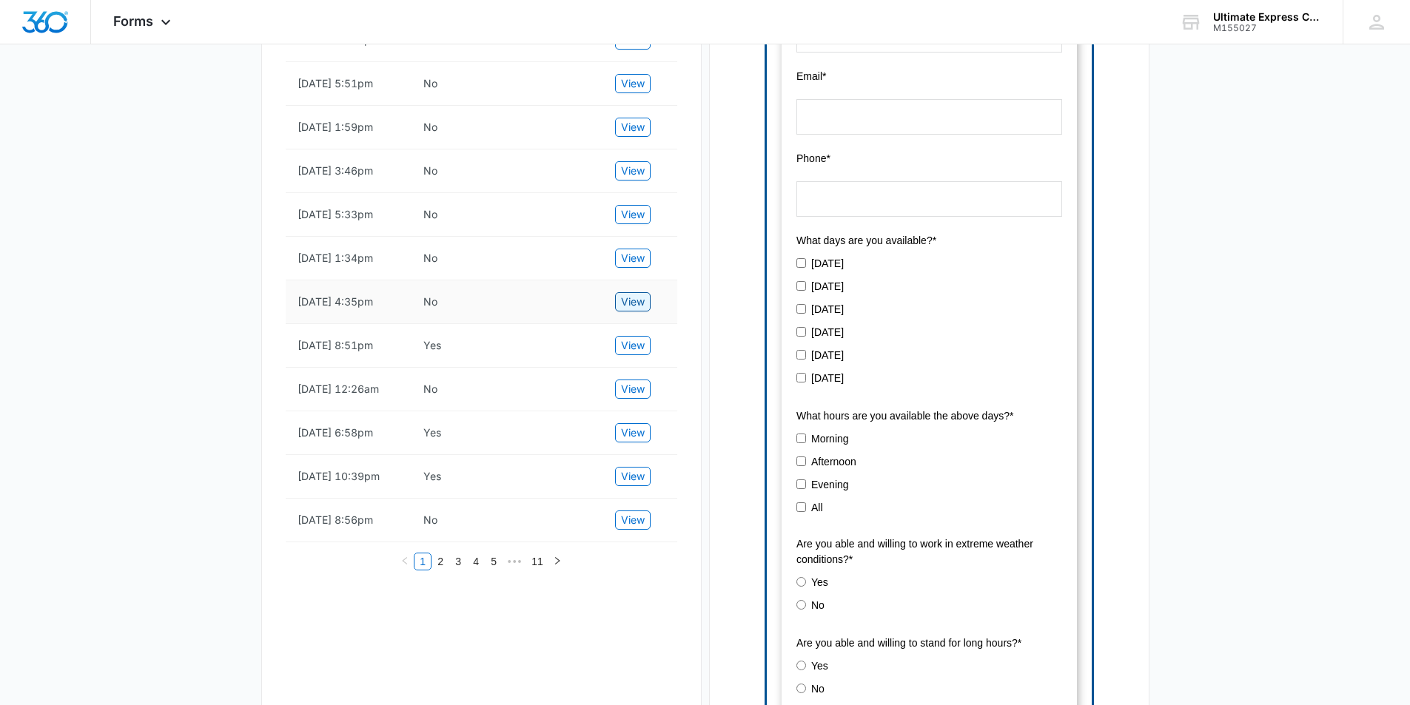
click at [634, 310] on span "View" at bounding box center [633, 302] width 24 height 16
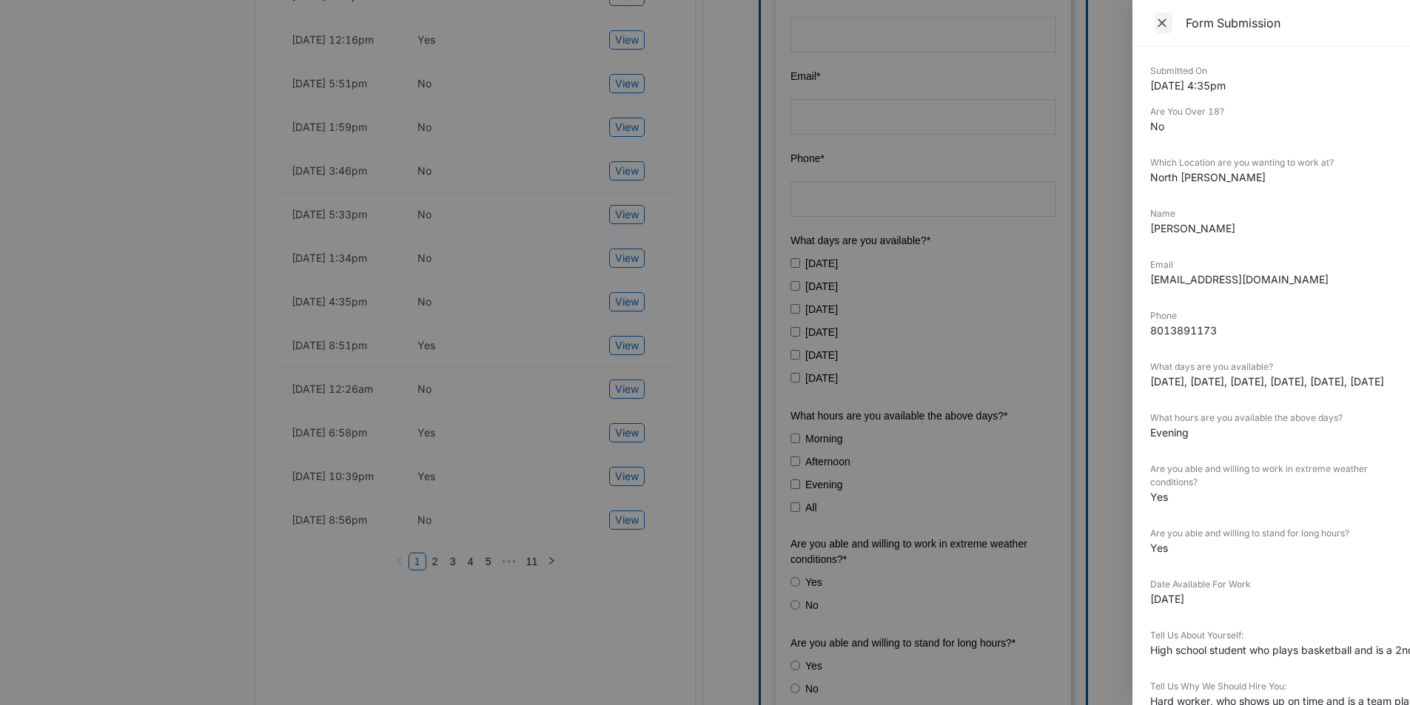
click at [1160, 21] on icon "Close" at bounding box center [1162, 23] width 15 height 15
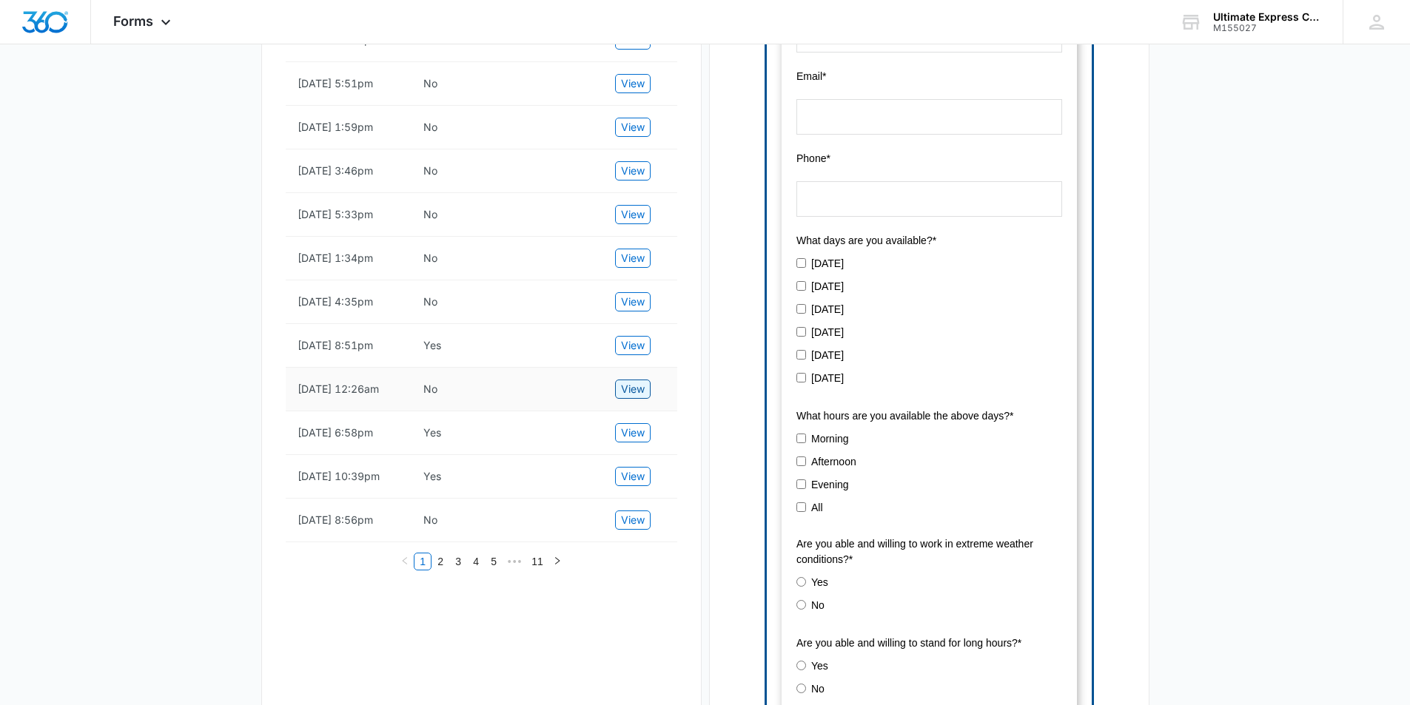
click at [640, 399] on button "View" at bounding box center [633, 389] width 36 height 19
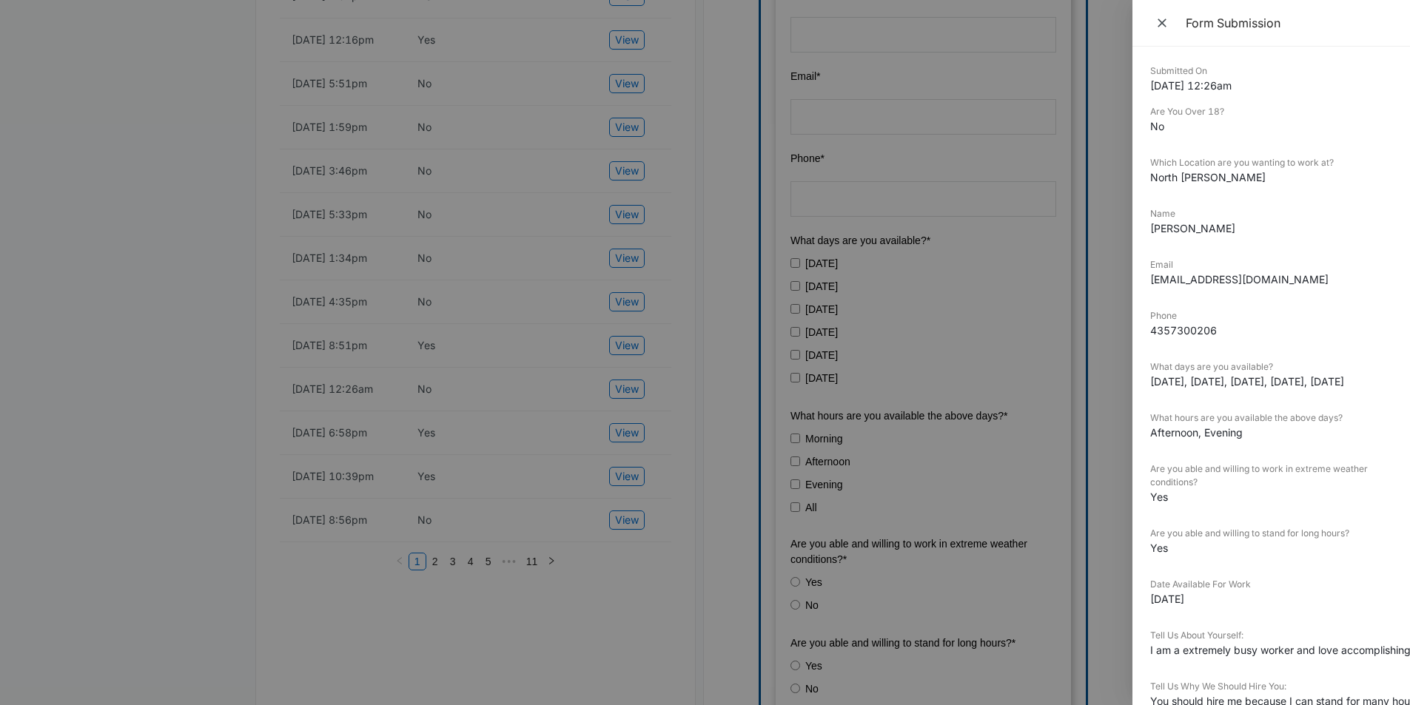
click at [1169, 34] on div "Form Submission" at bounding box center [1271, 23] width 278 height 47
click at [1164, 24] on icon "Close" at bounding box center [1162, 23] width 9 height 9
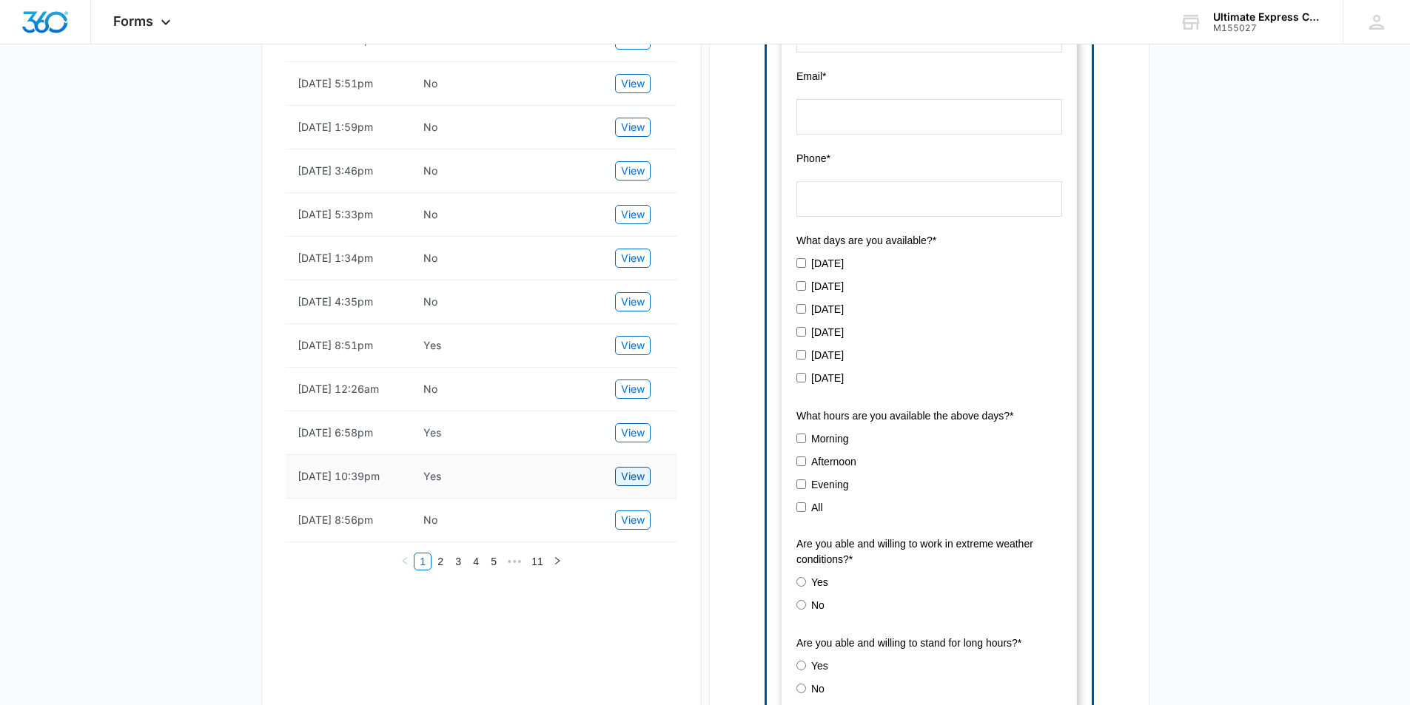
click at [646, 486] on button "View" at bounding box center [633, 476] width 36 height 19
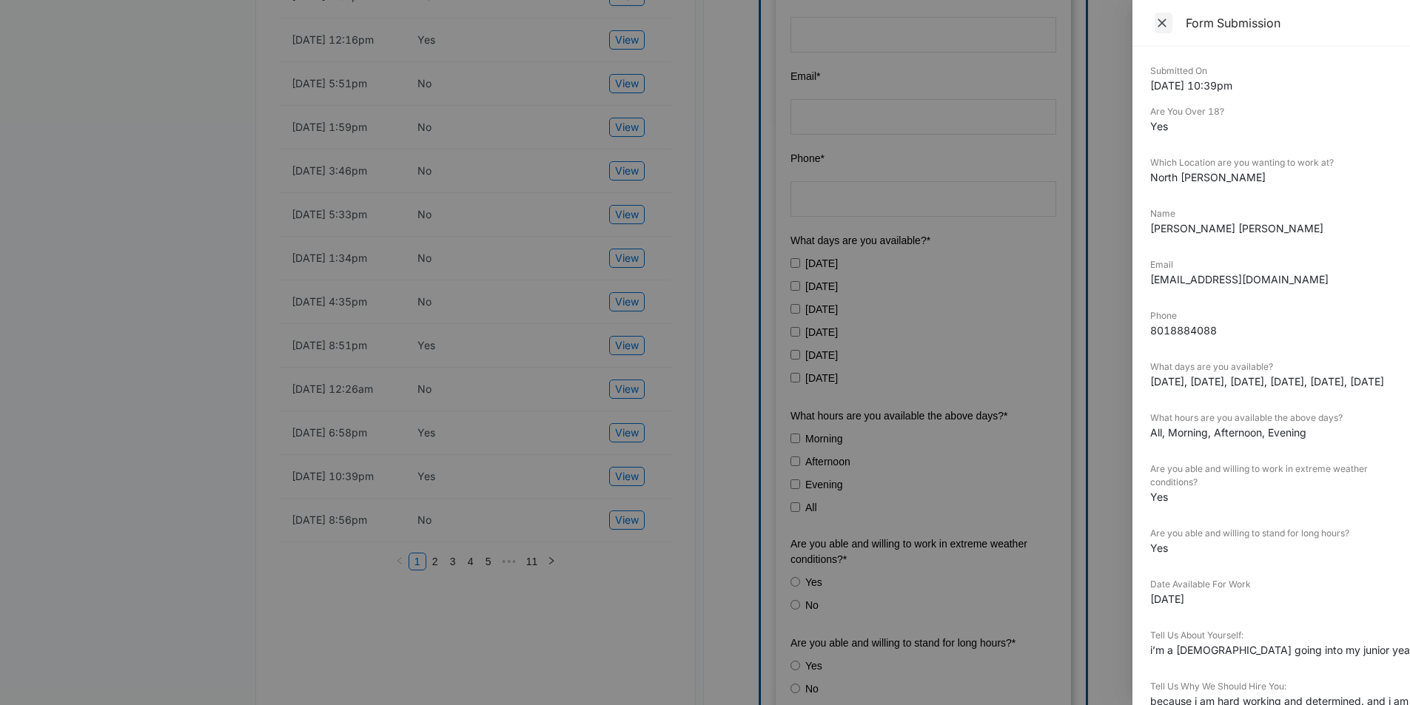
click at [1155, 21] on icon "Close" at bounding box center [1162, 23] width 15 height 15
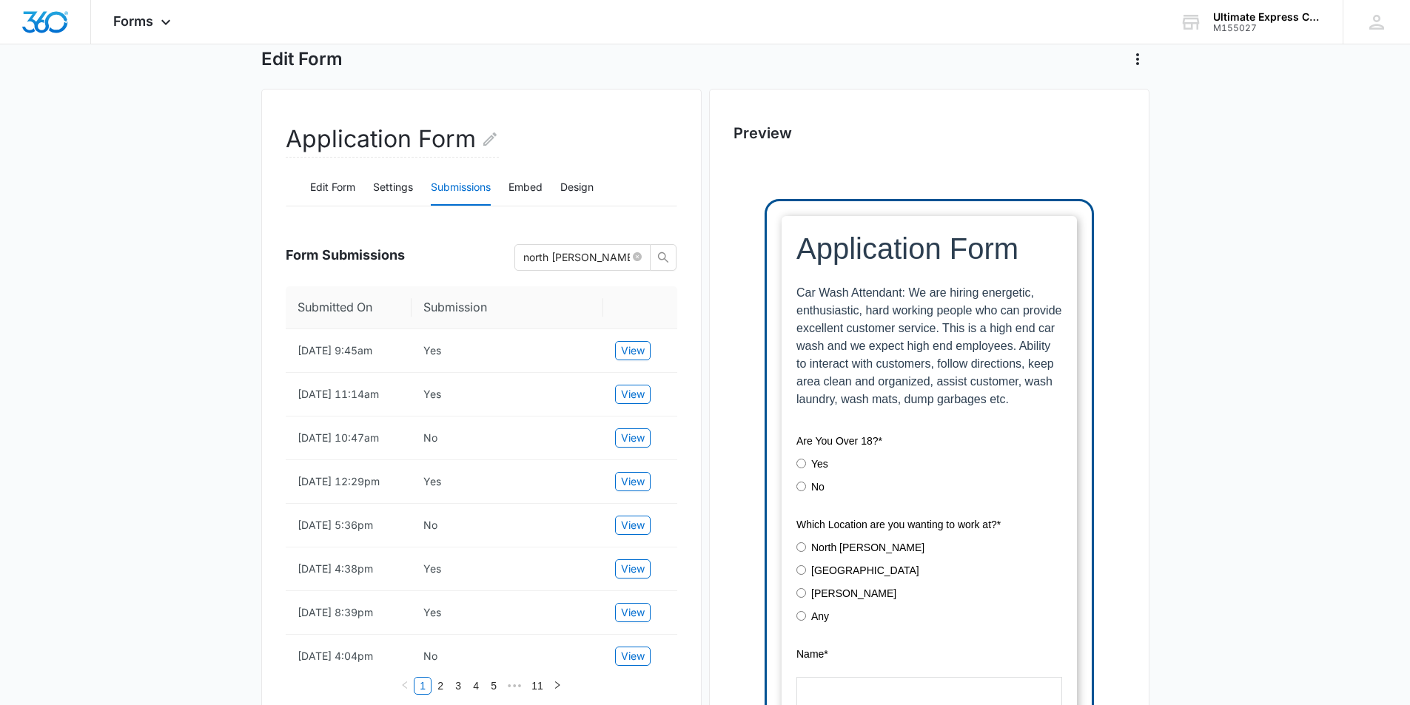
scroll to position [74, 0]
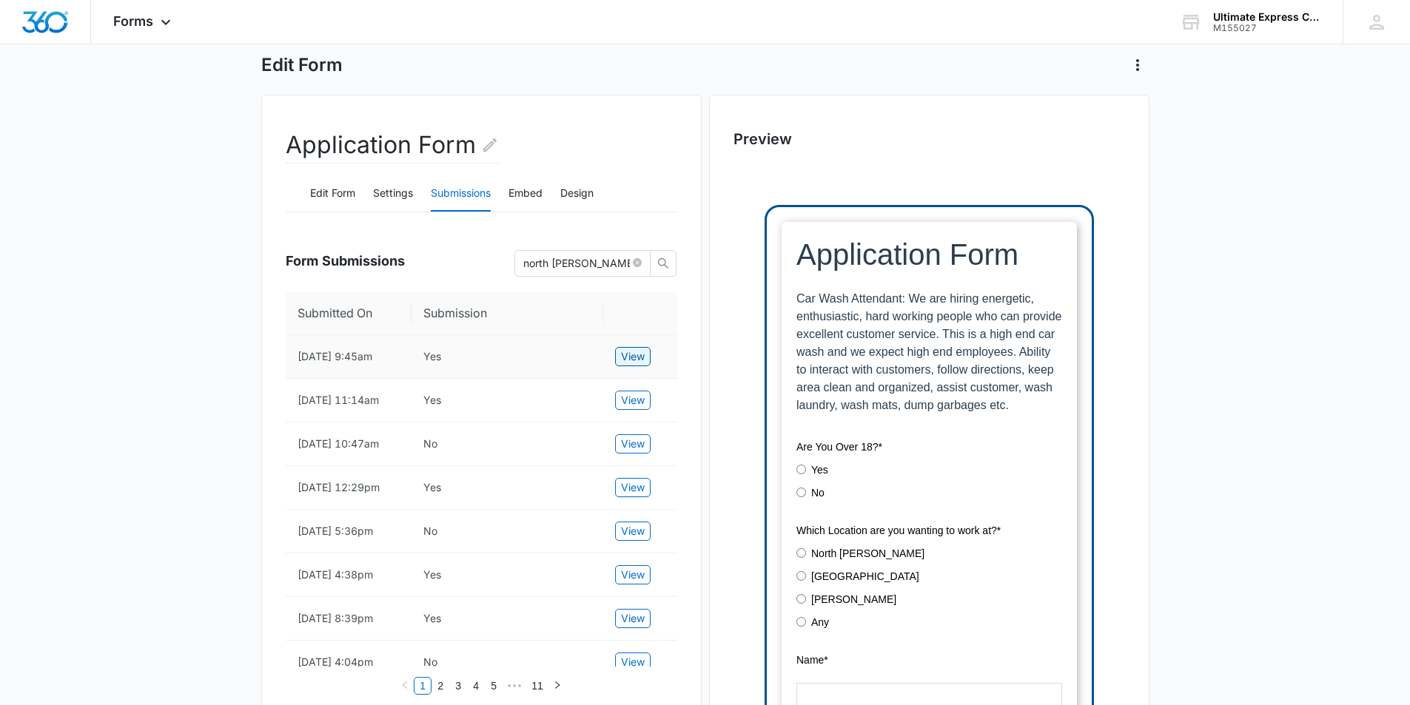
click at [645, 362] on button "View" at bounding box center [633, 356] width 36 height 19
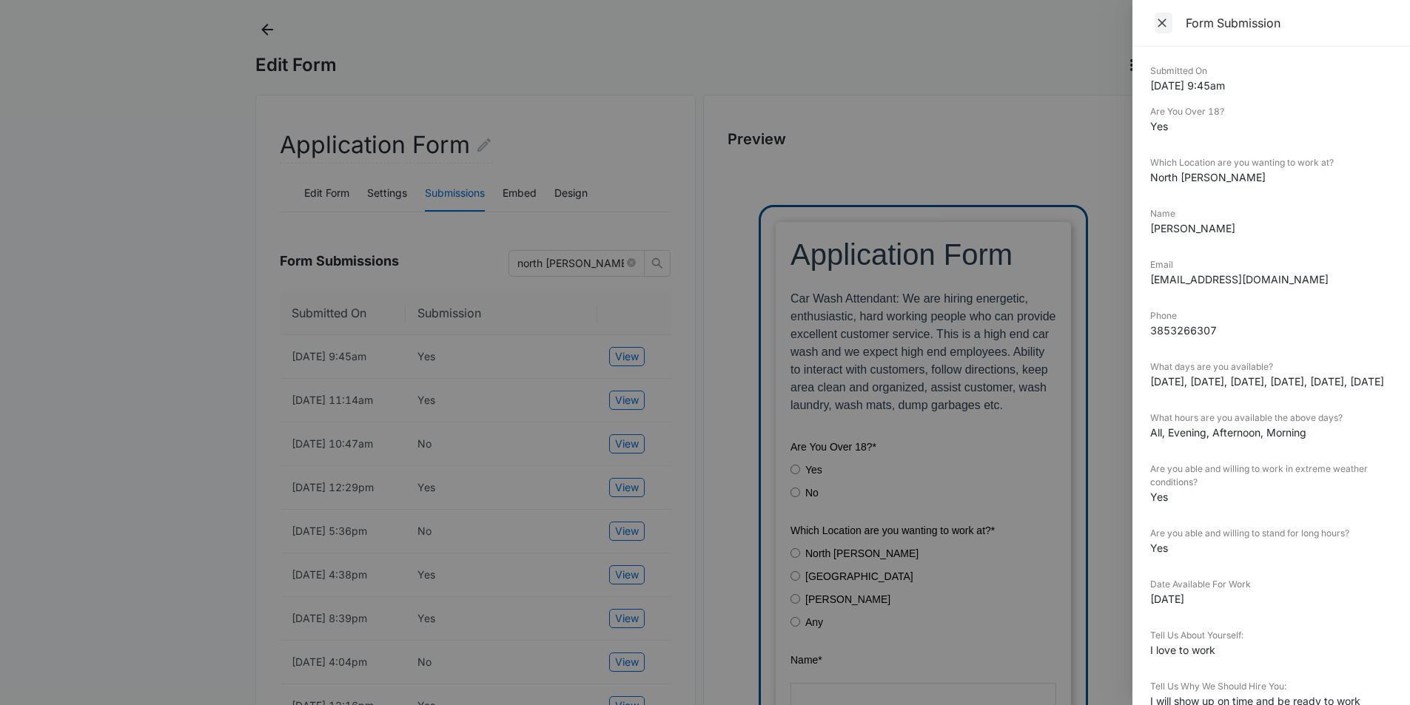
click at [1170, 27] on span "Close" at bounding box center [1164, 23] width 18 height 21
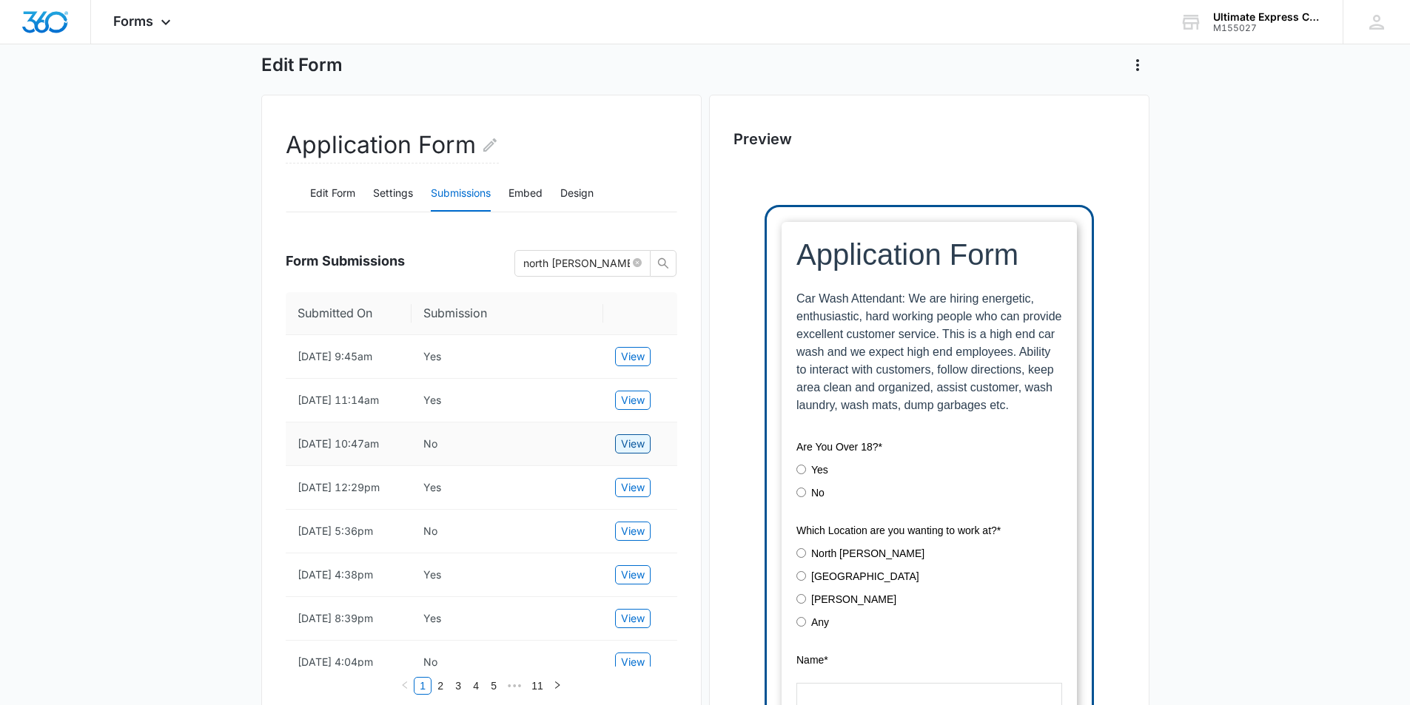
click at [642, 452] on span "View" at bounding box center [633, 444] width 24 height 16
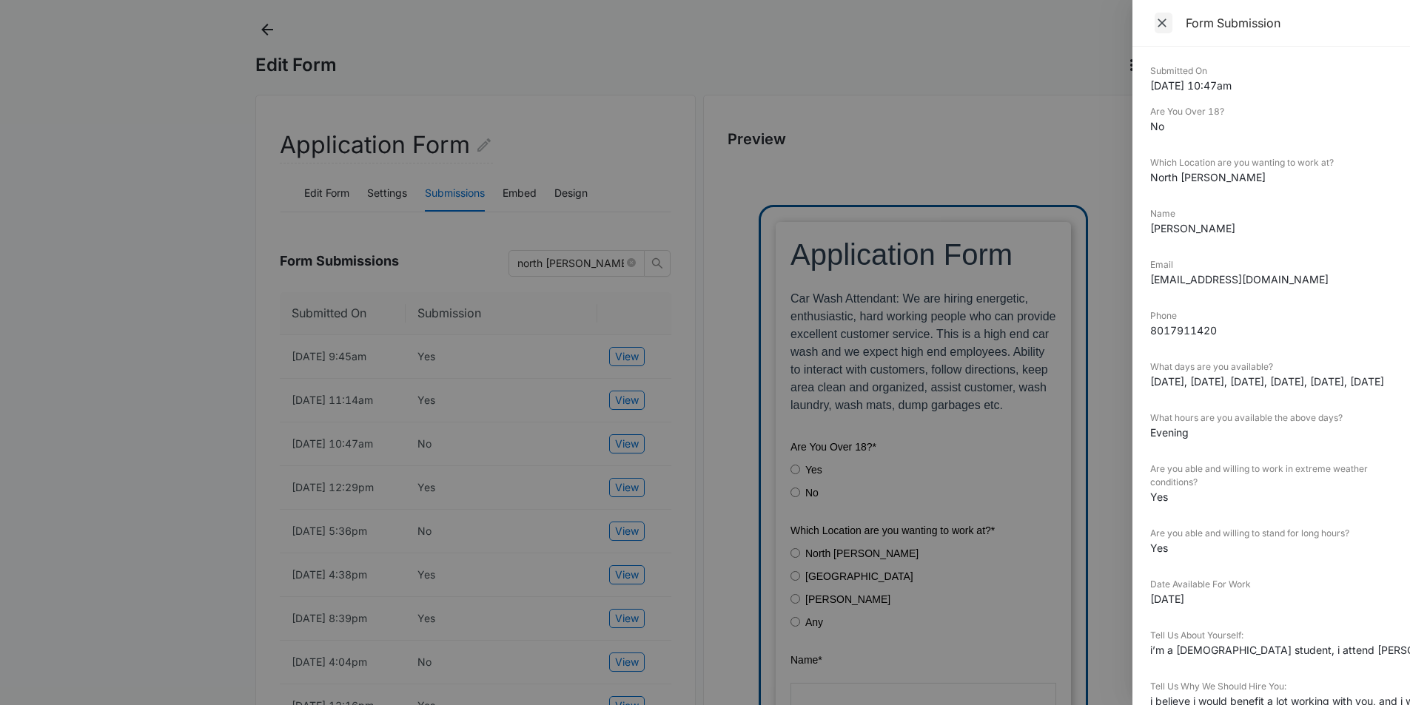
click at [1162, 32] on span "Close" at bounding box center [1164, 23] width 18 height 21
